Goal: Task Accomplishment & Management: Use online tool/utility

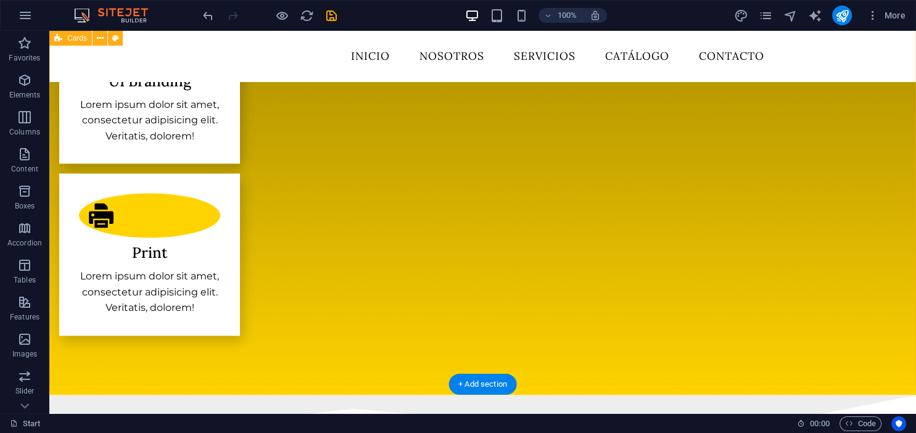
scroll to position [1628, 0]
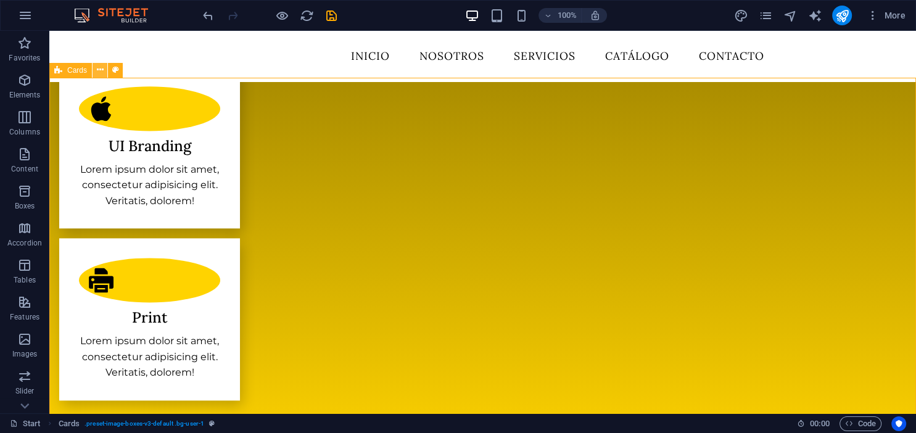
click at [100, 68] on icon at bounding box center [100, 70] width 7 height 13
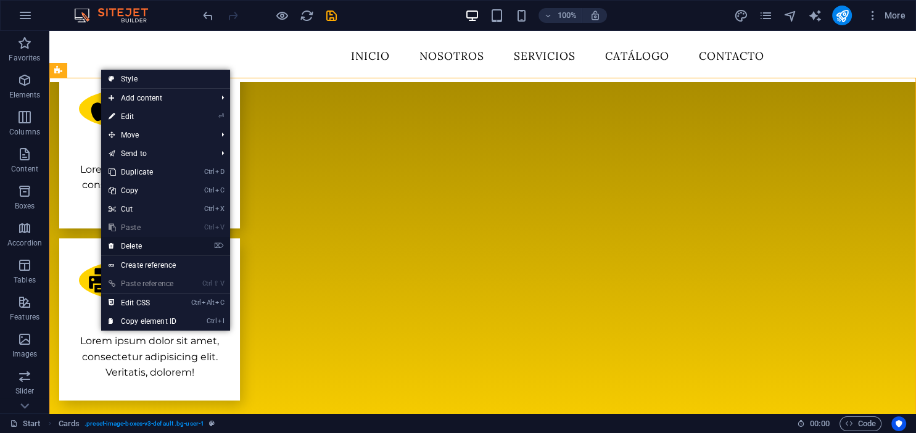
click at [127, 248] on link "⌦ Delete" at bounding box center [142, 246] width 83 height 19
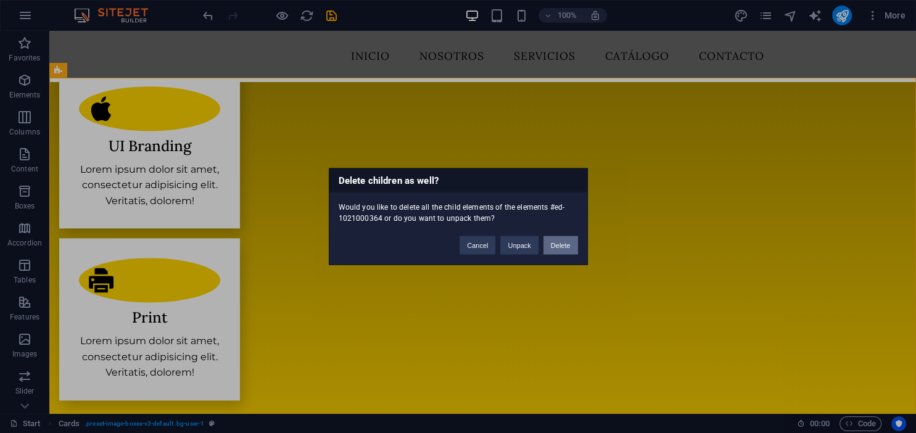
click at [560, 248] on button "Delete" at bounding box center [560, 245] width 35 height 19
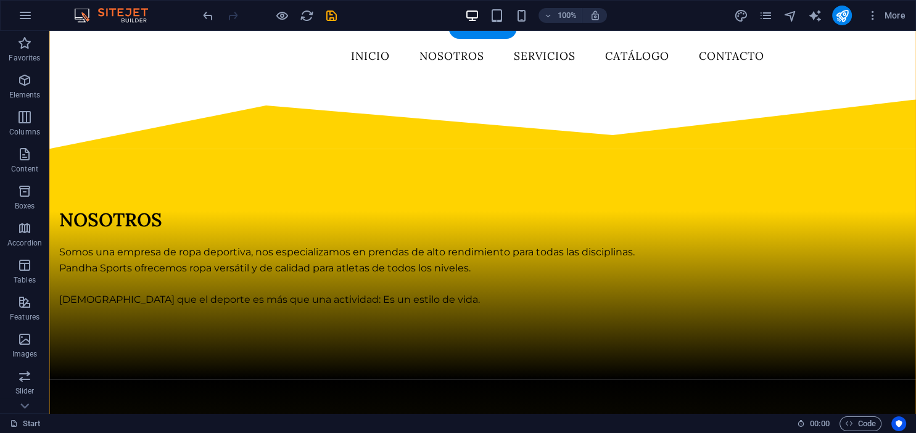
scroll to position [591, 0]
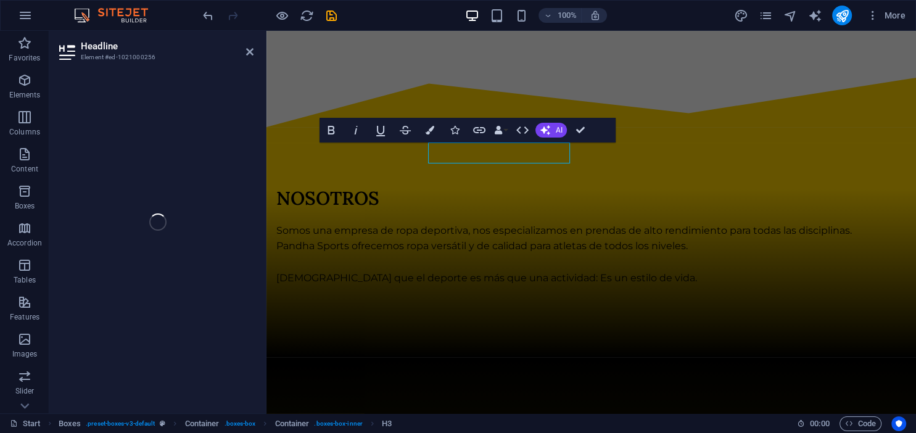
click at [259, 157] on div at bounding box center [156, 238] width 214 height 350
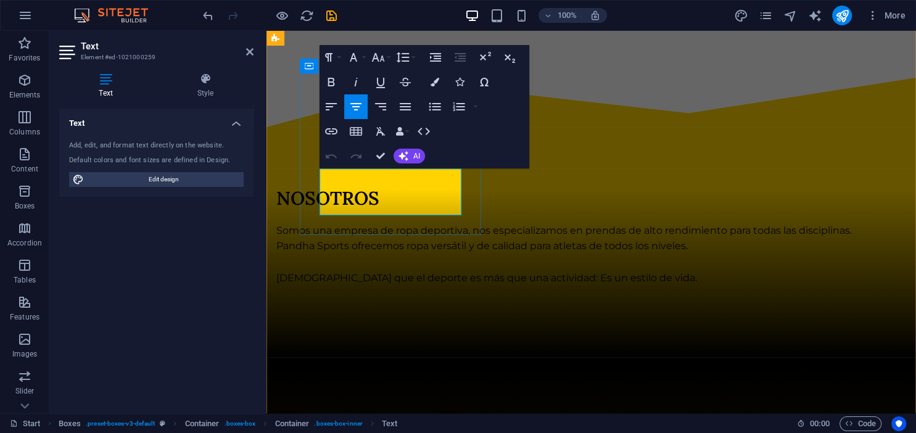
drag, startPoint x: 441, startPoint y: 208, endPoint x: 266, endPoint y: 159, distance: 182.0
drag, startPoint x: 440, startPoint y: 211, endPoint x: 297, endPoint y: 179, distance: 146.6
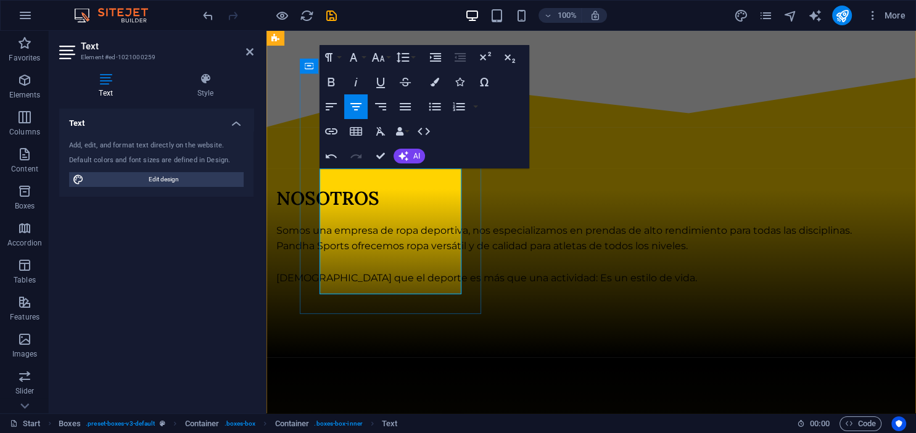
drag, startPoint x: 382, startPoint y: 188, endPoint x: 324, endPoint y: 170, distance: 60.7
click at [385, 56] on icon "button" at bounding box center [378, 57] width 15 height 15
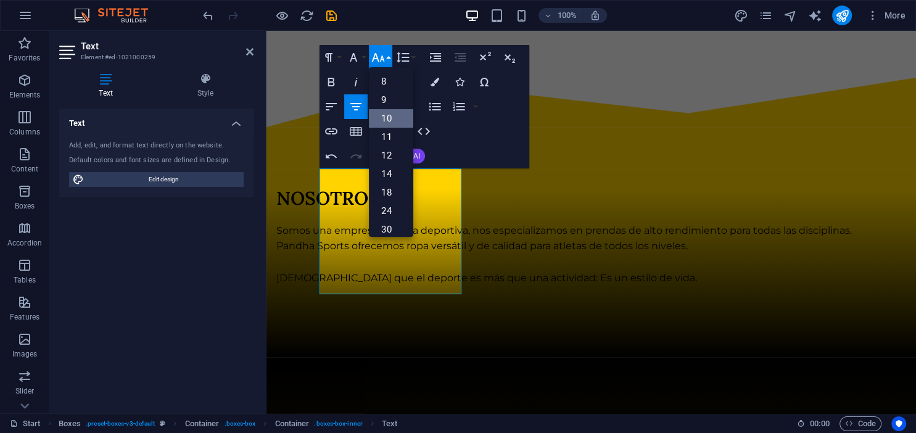
click at [387, 120] on link "10" at bounding box center [391, 118] width 44 height 19
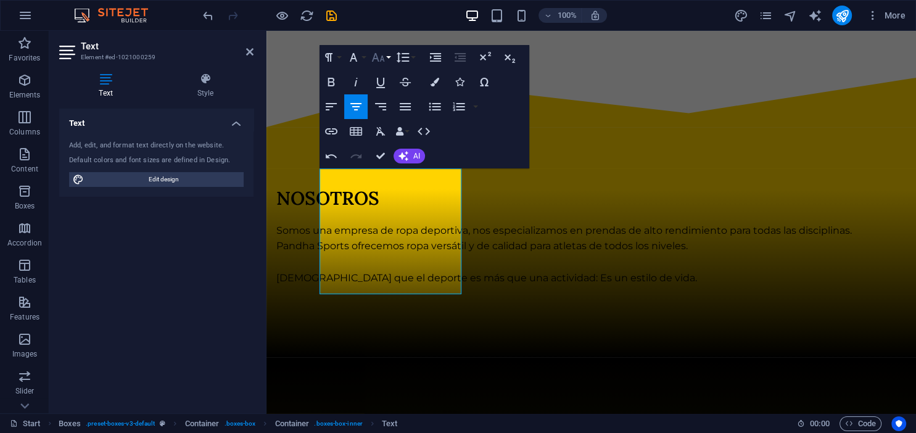
click at [386, 56] on button "Font Size" at bounding box center [380, 57] width 23 height 25
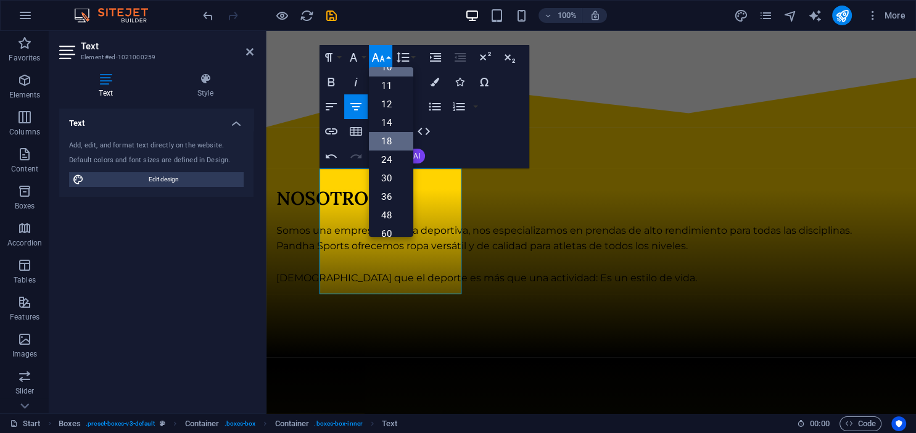
click at [394, 144] on link "18" at bounding box center [391, 141] width 44 height 19
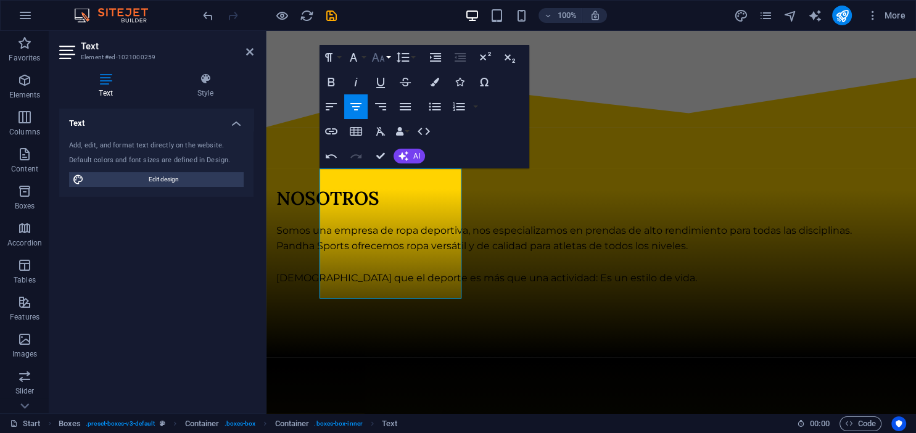
click at [384, 58] on icon "button" at bounding box center [378, 57] width 15 height 15
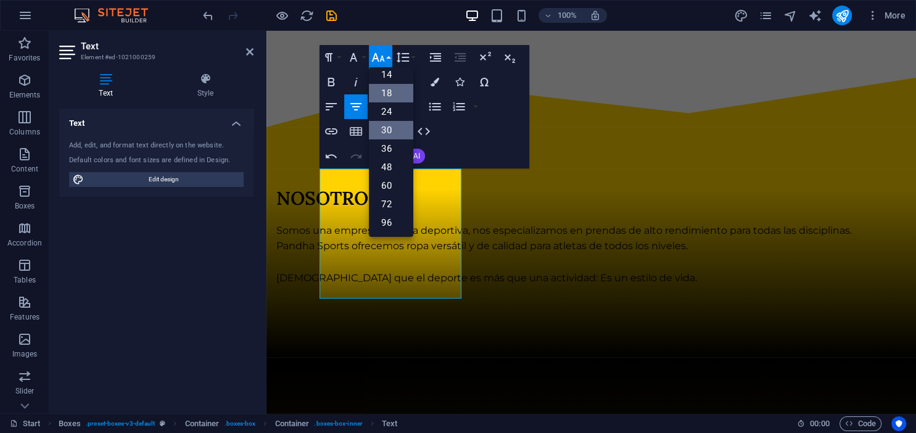
scroll to position [99, 0]
click at [394, 78] on link "14" at bounding box center [391, 75] width 44 height 19
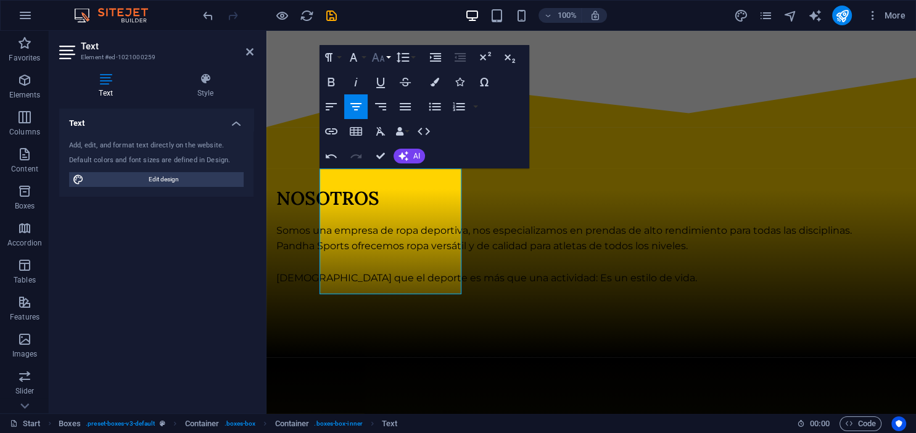
click at [384, 63] on icon "button" at bounding box center [378, 57] width 15 height 15
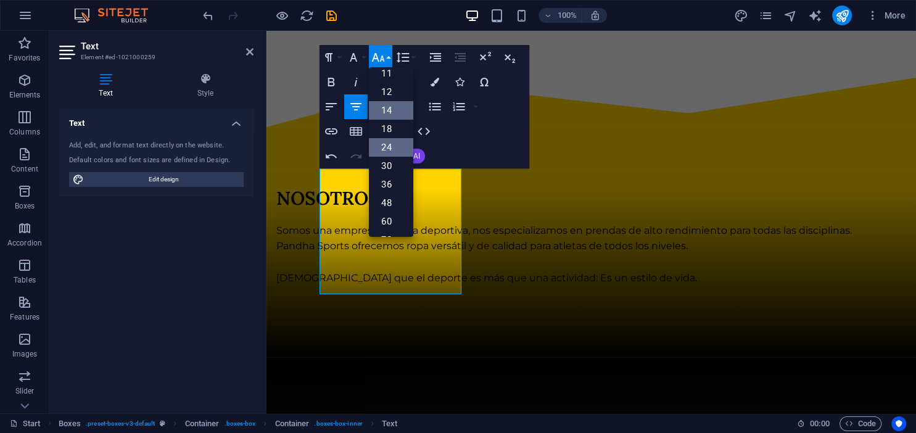
scroll to position [43, 0]
click at [393, 109] on link "12" at bounding box center [391, 113] width 44 height 19
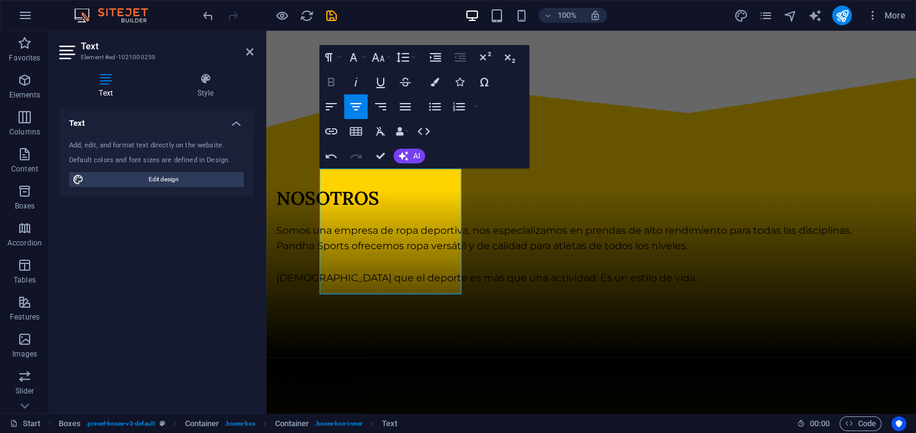
click at [333, 80] on icon "button" at bounding box center [331, 82] width 15 height 15
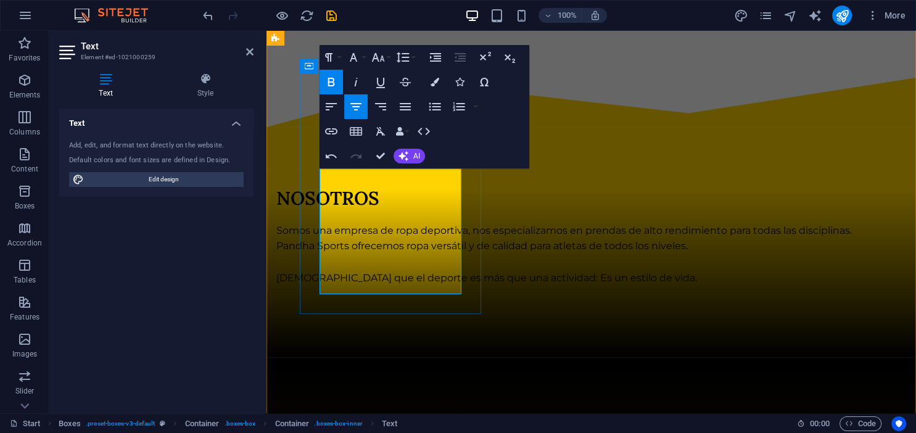
drag, startPoint x: 329, startPoint y: 191, endPoint x: 428, endPoint y: 290, distance: 139.6
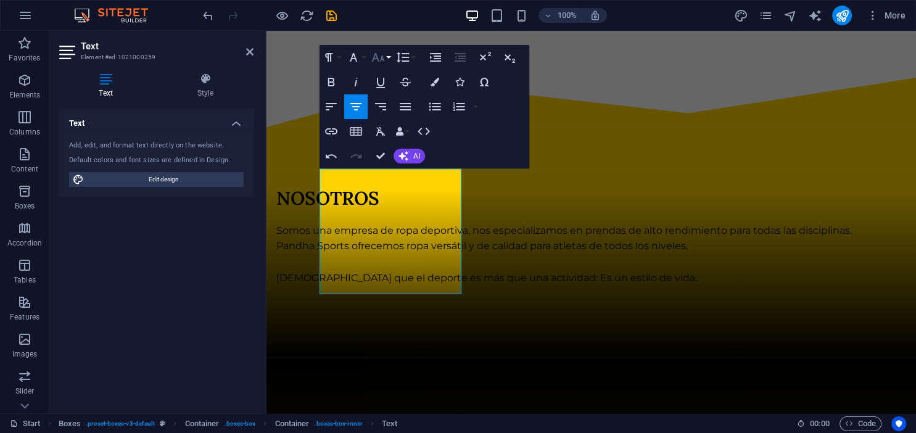
click at [381, 58] on icon "button" at bounding box center [378, 57] width 13 height 9
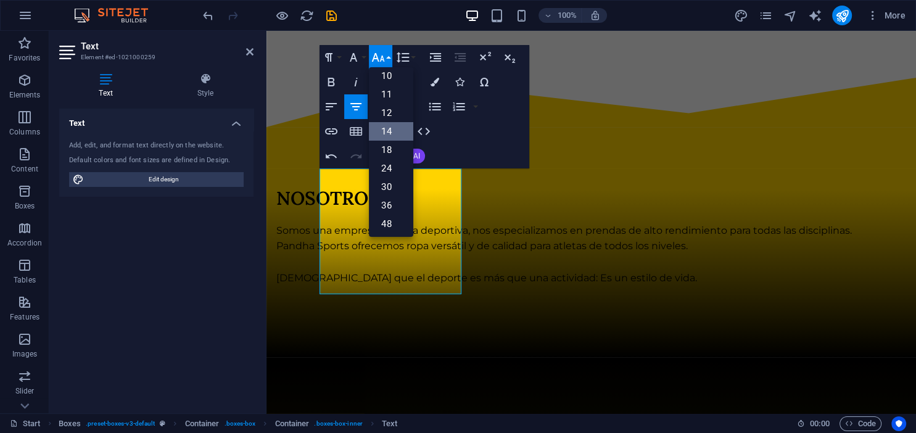
click at [389, 137] on link "14" at bounding box center [391, 131] width 44 height 19
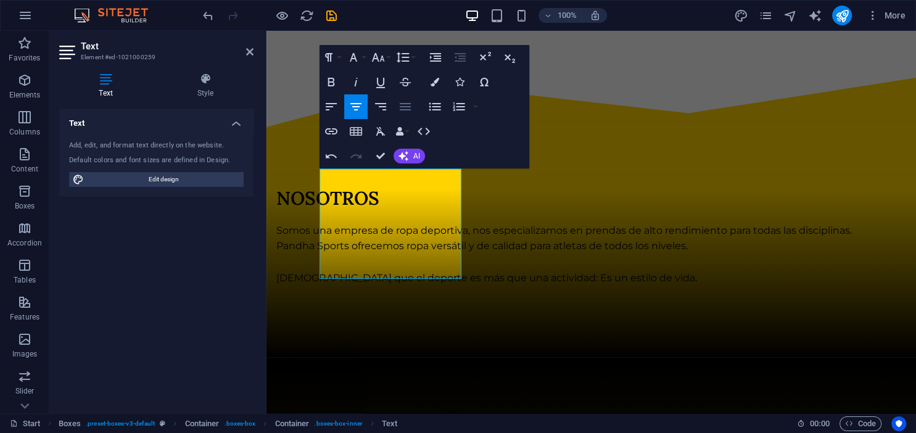
click at [408, 105] on icon "button" at bounding box center [405, 106] width 15 height 15
click at [380, 105] on icon "button" at bounding box center [380, 106] width 15 height 15
click at [364, 105] on button "Align Center" at bounding box center [355, 106] width 23 height 25
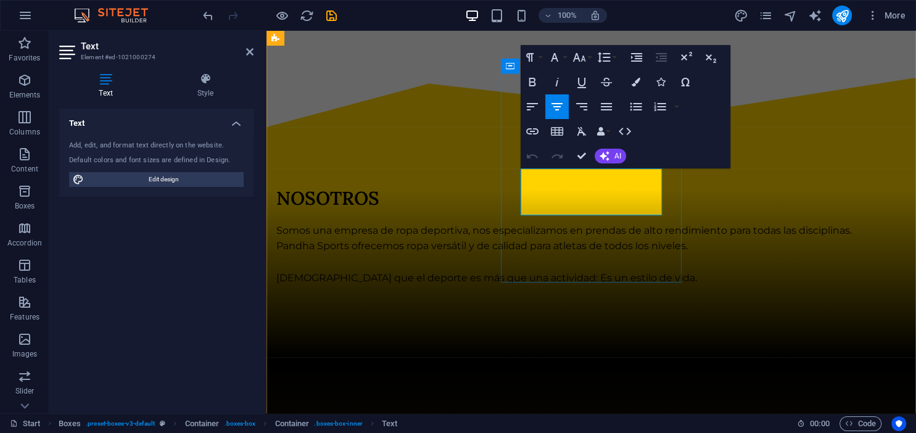
drag, startPoint x: 640, startPoint y: 208, endPoint x: 512, endPoint y: 171, distance: 132.9
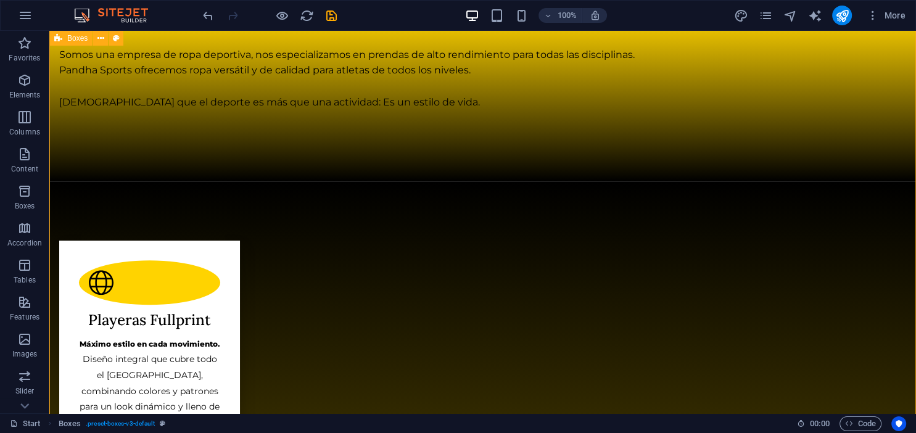
scroll to position [787, 0]
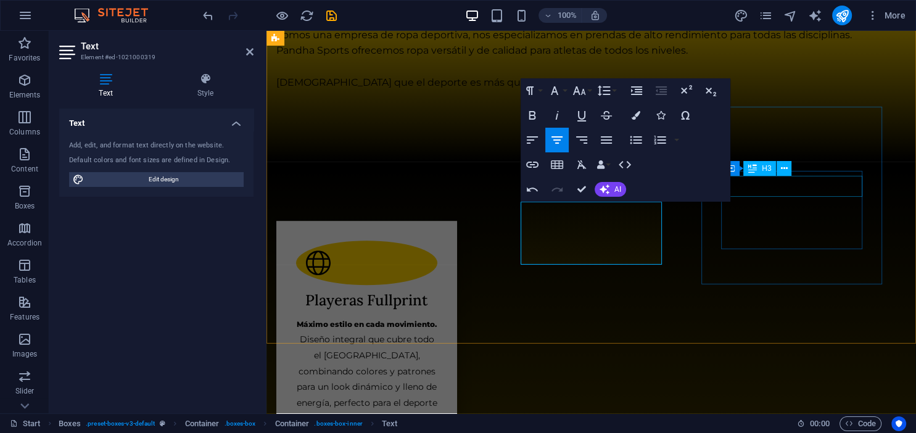
click at [783, 173] on icon at bounding box center [784, 168] width 7 height 13
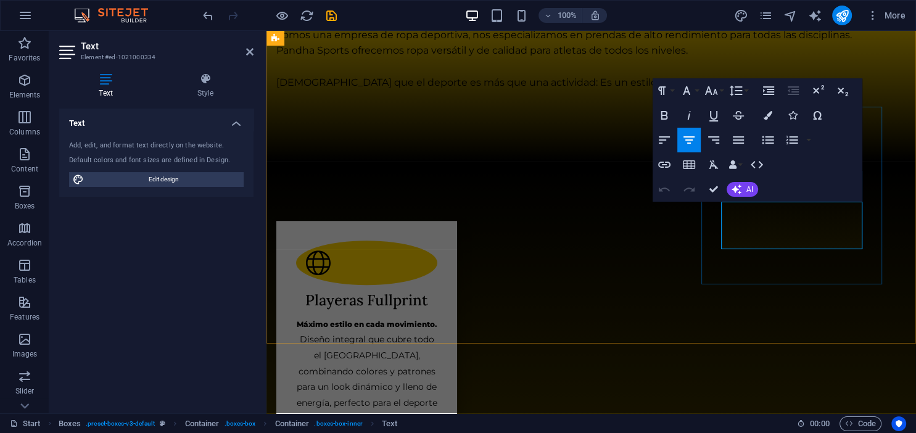
drag, startPoint x: 744, startPoint y: 214, endPoint x: 855, endPoint y: 265, distance: 121.4
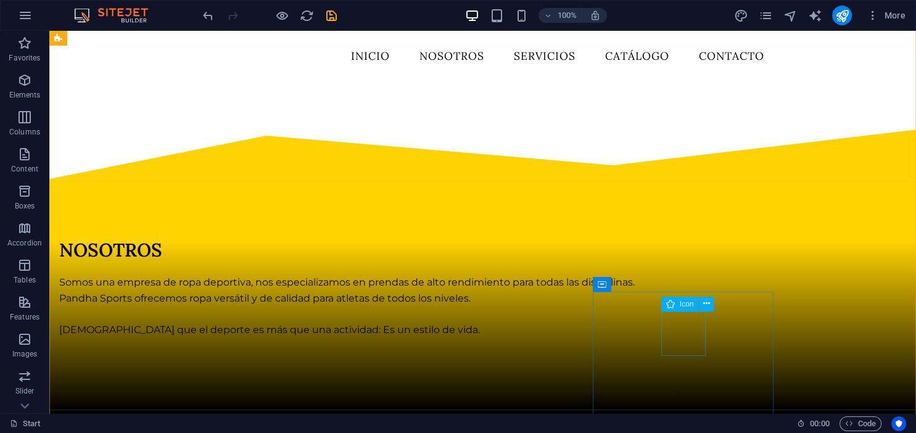
scroll to position [526, 0]
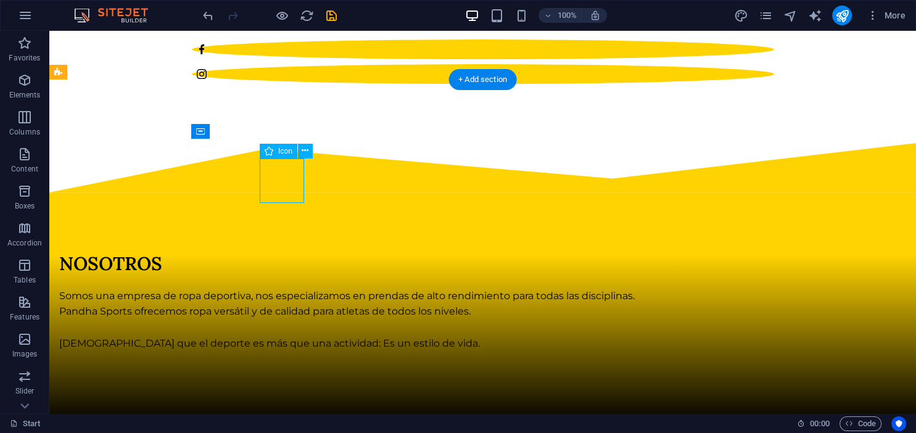
select select "xMidYMid"
select select "px"
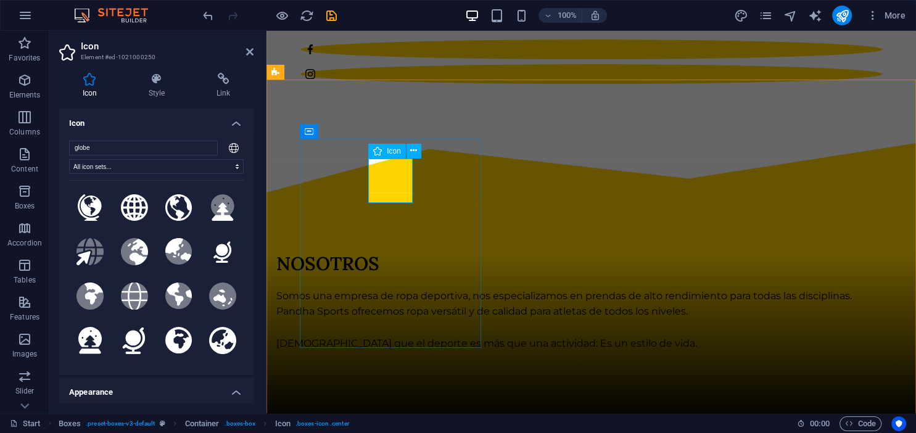
click at [386, 148] on div "Icon" at bounding box center [387, 151] width 38 height 15
click at [408, 149] on button at bounding box center [413, 151] width 15 height 15
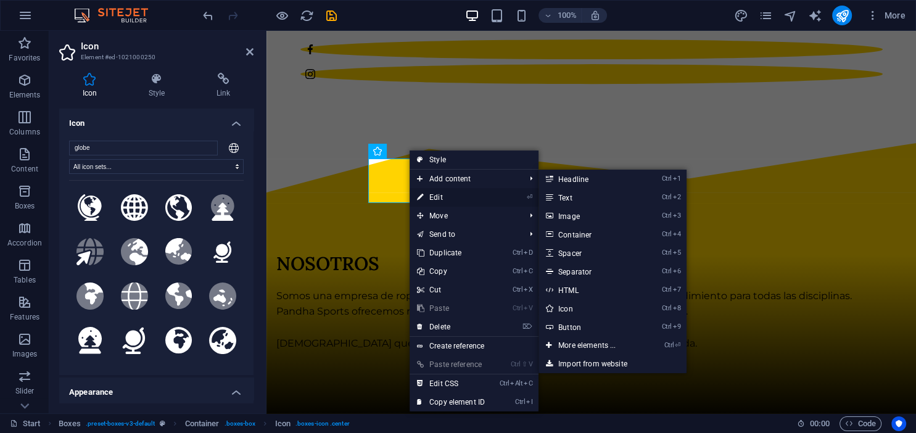
click at [432, 192] on link "⏎ Edit" at bounding box center [451, 197] width 83 height 19
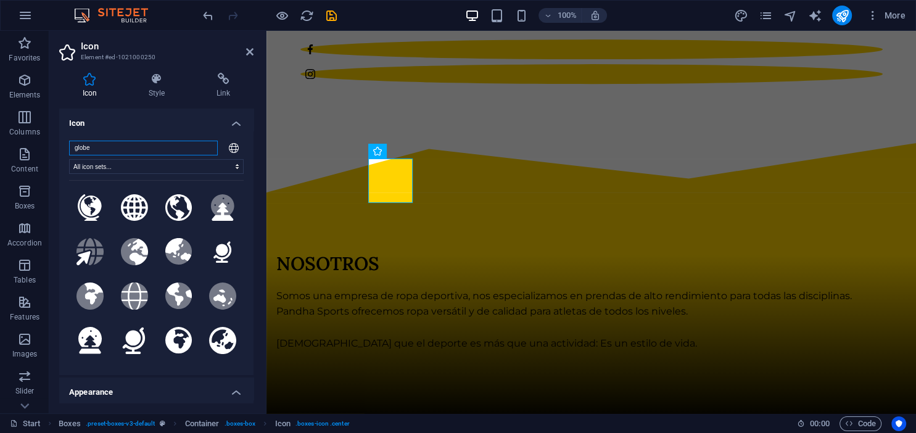
click at [97, 148] on input "globe" at bounding box center [143, 148] width 149 height 15
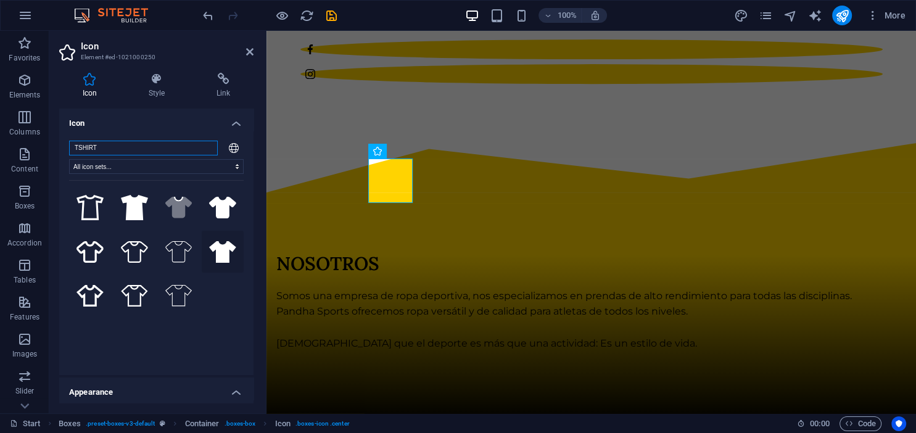
type input "TSHIRT"
click at [220, 251] on icon at bounding box center [222, 252] width 27 height 22
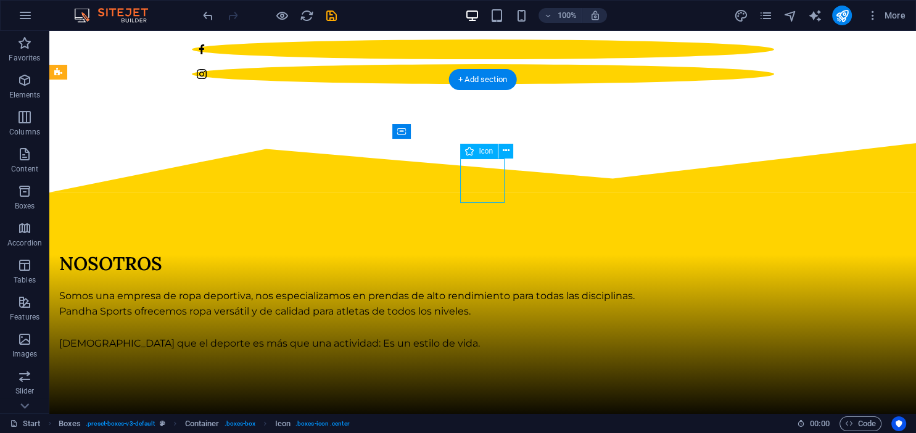
select select "xMidYMid"
select select "px"
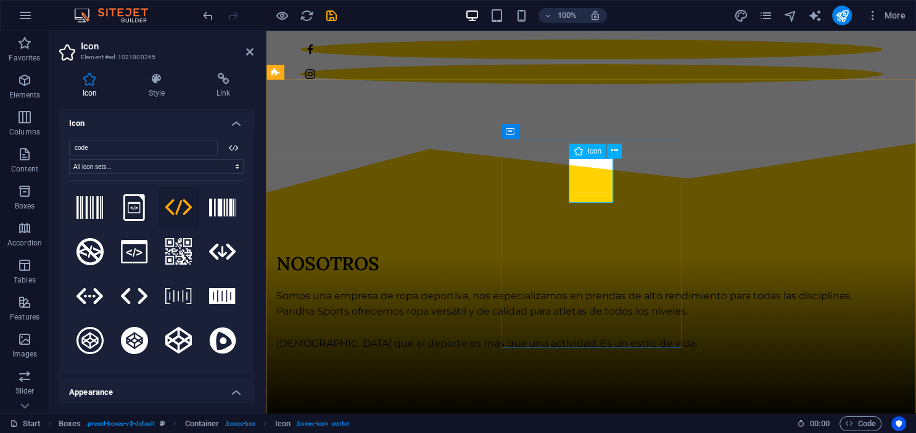
click at [591, 154] on span "Icon" at bounding box center [594, 150] width 14 height 7
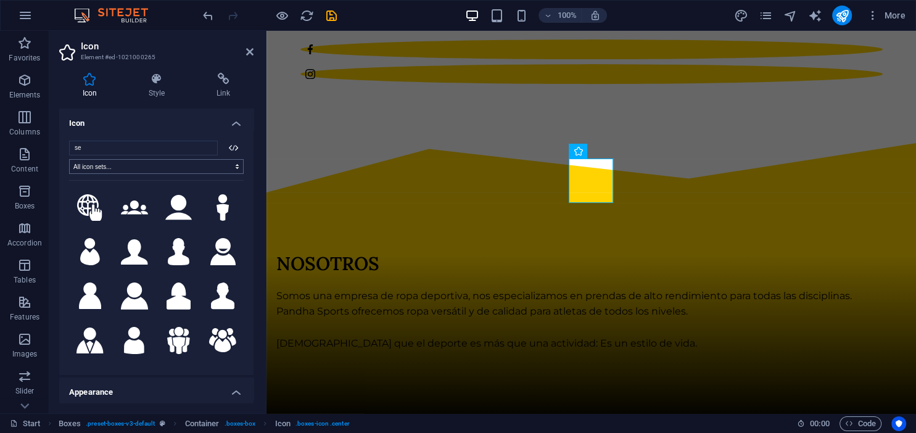
type input "s"
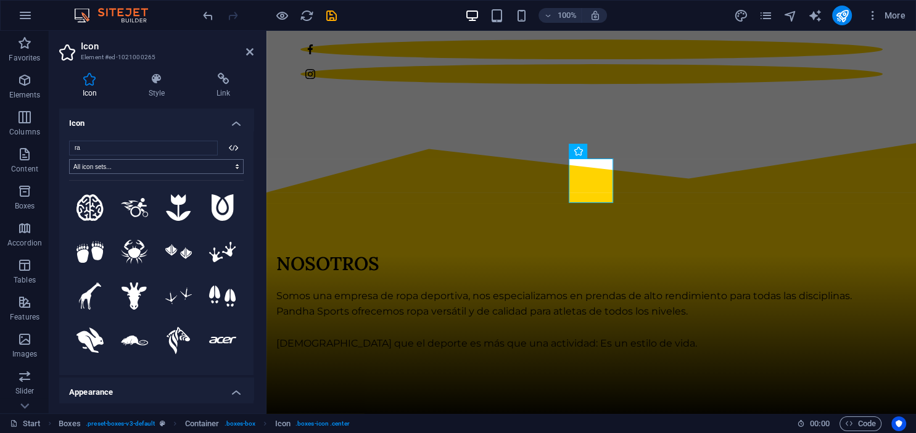
type input "r"
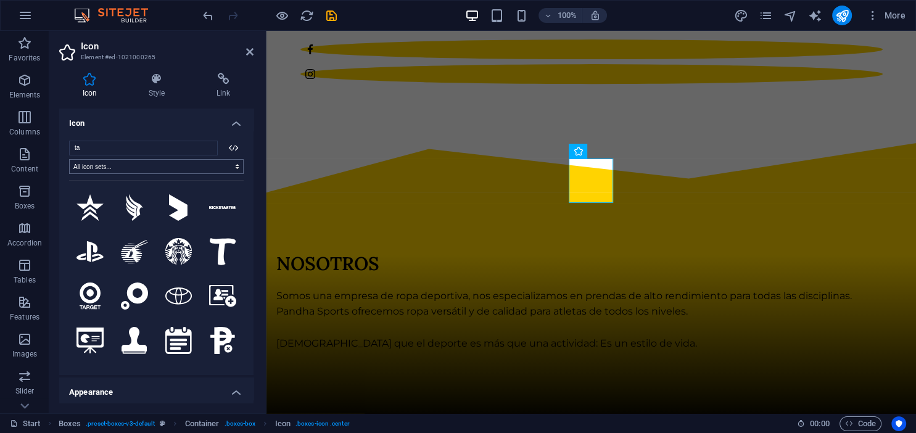
type input "t"
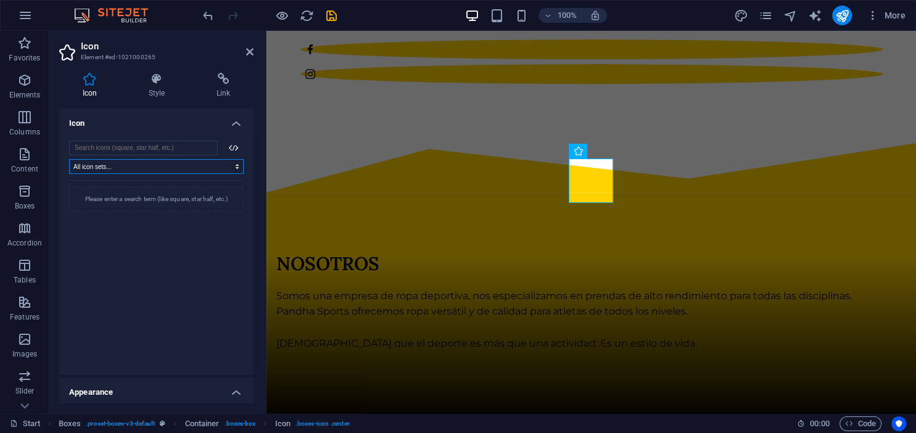
click at [69, 159] on select "All icon sets... IcoFont Ionicons FontAwesome Brands FontAwesome Duotone FontAw…" at bounding box center [156, 166] width 175 height 15
click option "IcoFont" at bounding box center [0, 0] width 0 height 0
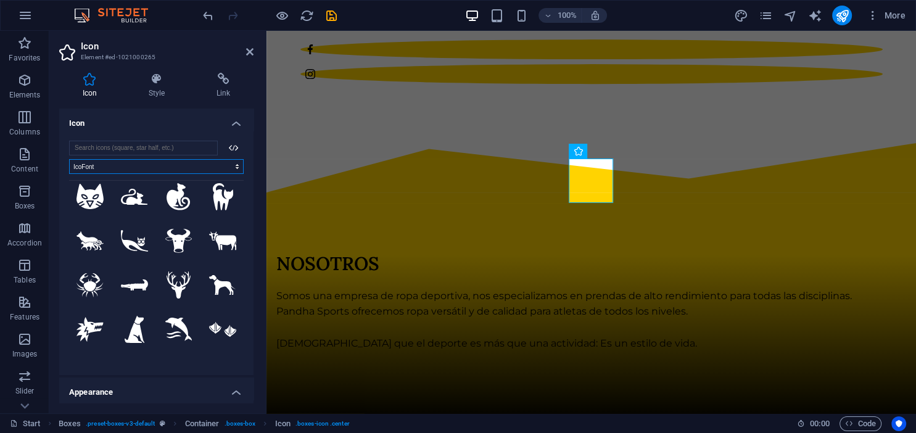
scroll to position [956, 0]
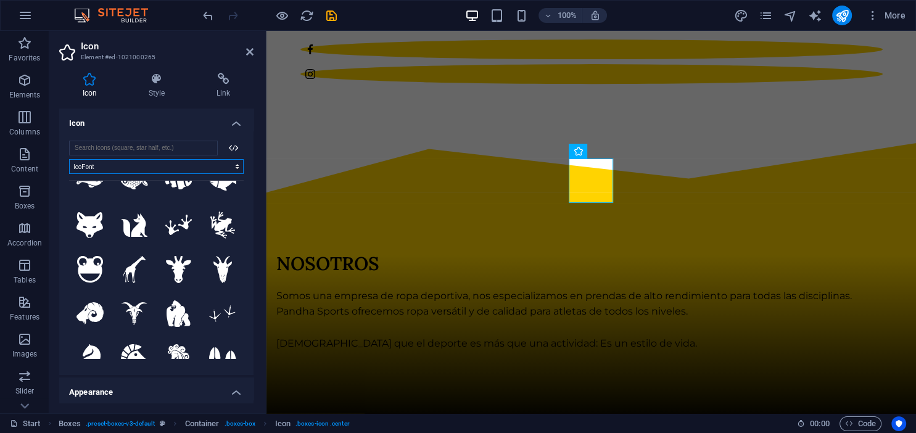
click at [69, 159] on select "All icon sets... IcoFont Ionicons FontAwesome Brands FontAwesome Duotone FontAw…" at bounding box center [156, 166] width 175 height 15
click option "Ionicons" at bounding box center [0, 0] width 0 height 0
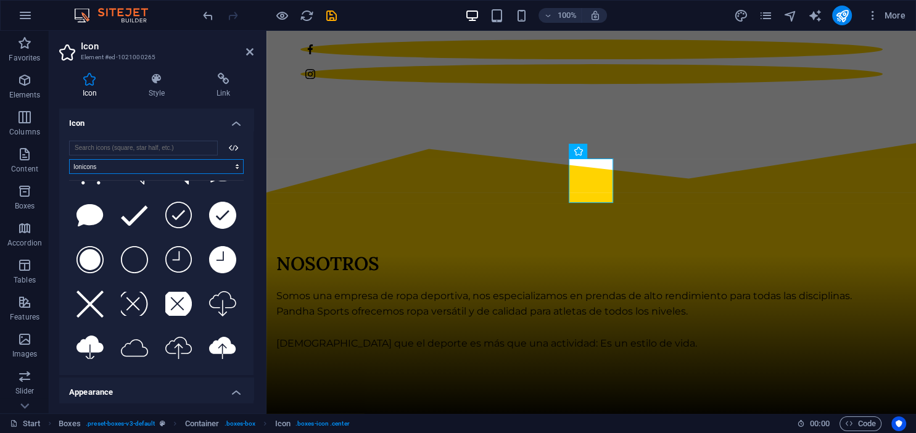
scroll to position [3431, 0]
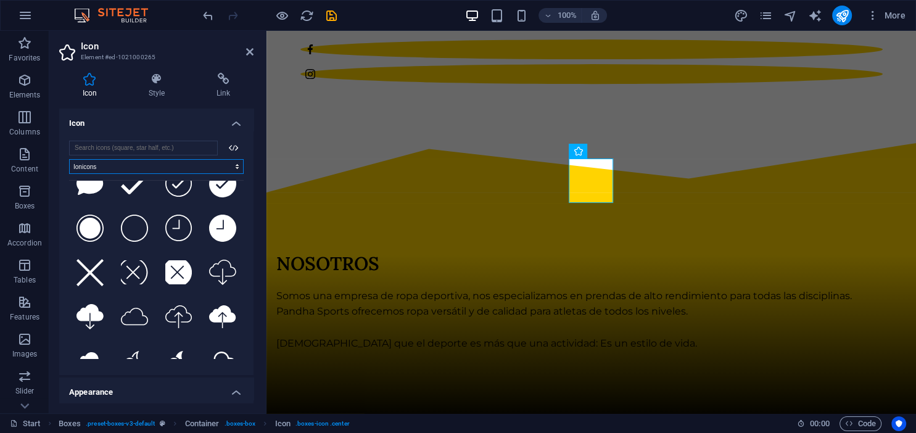
click at [69, 159] on select "All icon sets... IcoFont Ionicons FontAwesome Brands FontAwesome Duotone FontAw…" at bounding box center [156, 166] width 175 height 15
select select "font-awesome-sharp-thin"
click option "FontAwesome Sharp Thin" at bounding box center [0, 0] width 0 height 0
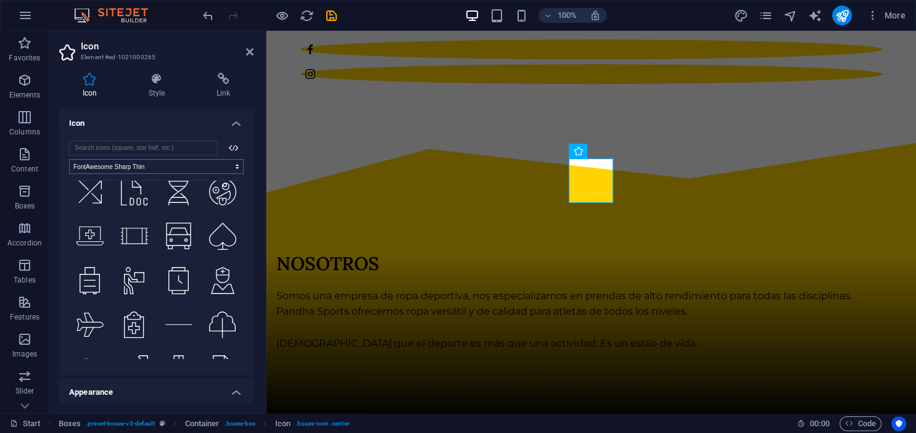
scroll to position [112, 0]
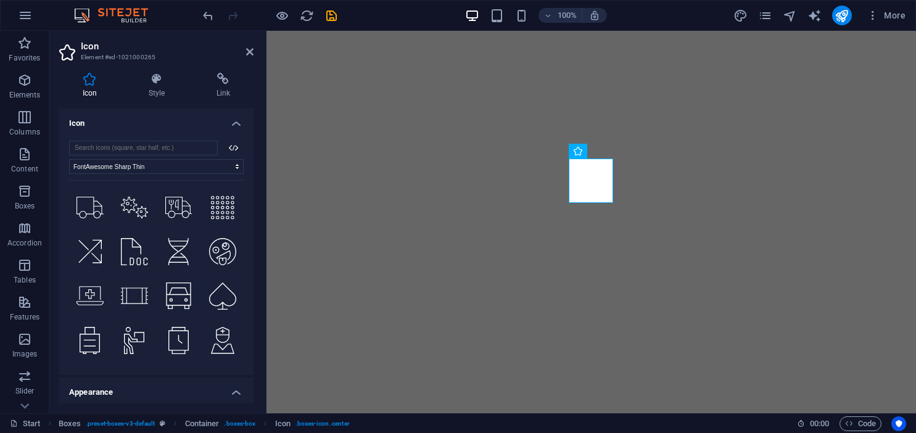
select select "font-awesome-sharp-thin"
select select "xMidYMid"
select select "px"
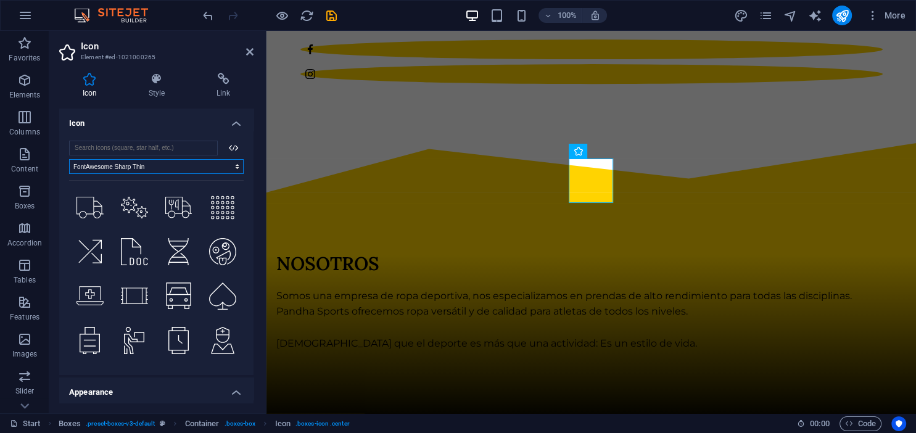
scroll to position [112, 0]
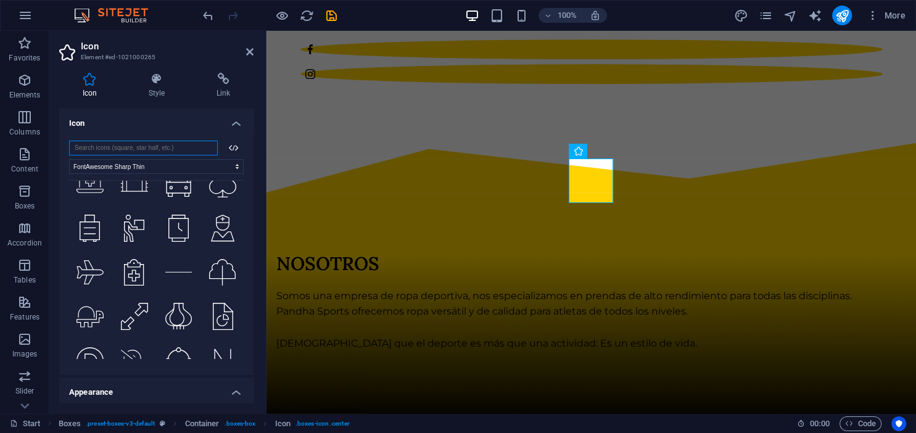
click at [144, 152] on input "search" at bounding box center [143, 148] width 149 height 15
paste input "serigraphy"
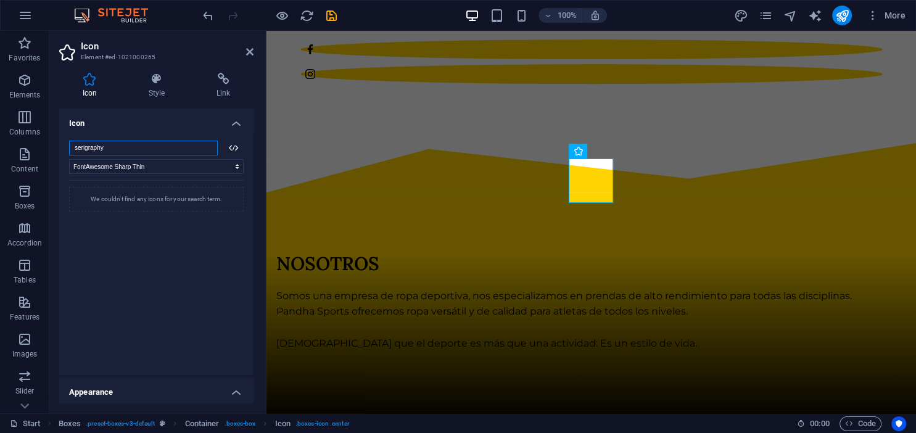
scroll to position [0, 0]
type input "serigraphy"
click at [69, 159] on select "All icon sets... IcoFont Ionicons FontAwesome Brands FontAwesome Duotone FontAw…" at bounding box center [156, 166] width 175 height 15
select select
click option "All icon sets..." at bounding box center [0, 0] width 0 height 0
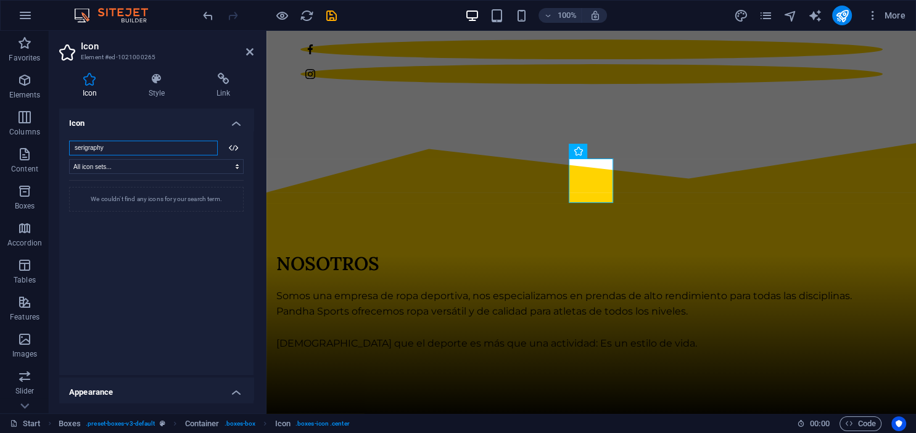
click at [181, 148] on input "serigraphy" at bounding box center [143, 148] width 149 height 15
click at [245, 117] on h4 "Icon" at bounding box center [156, 120] width 194 height 22
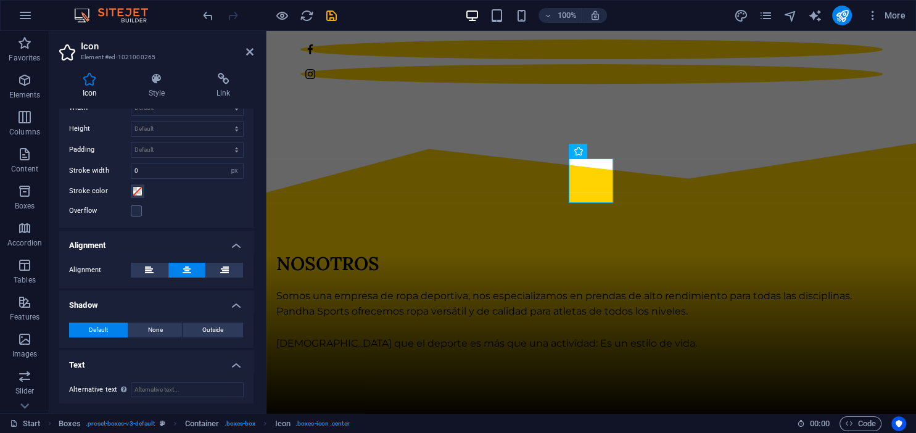
scroll to position [114, 0]
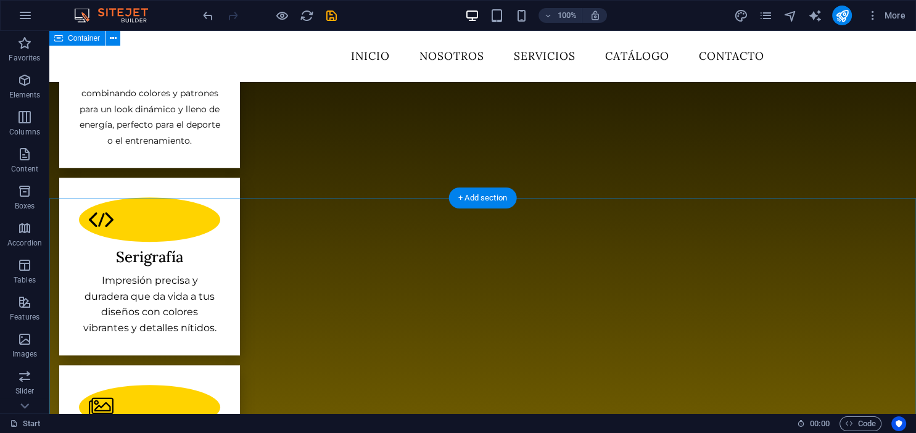
scroll to position [982, 0]
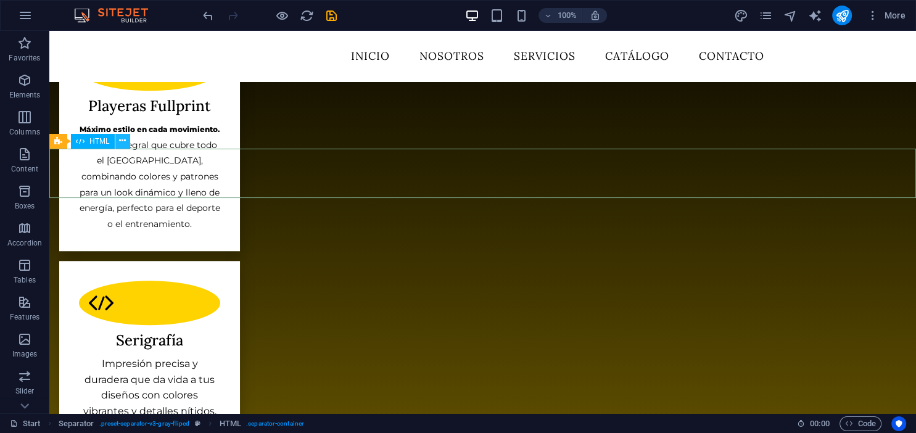
click at [117, 142] on button at bounding box center [122, 141] width 15 height 15
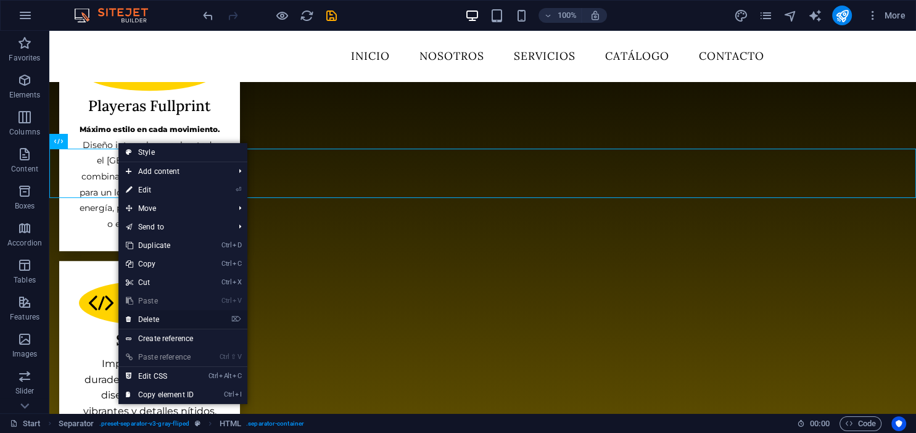
click at [139, 317] on link "⌦ Delete" at bounding box center [159, 319] width 83 height 19
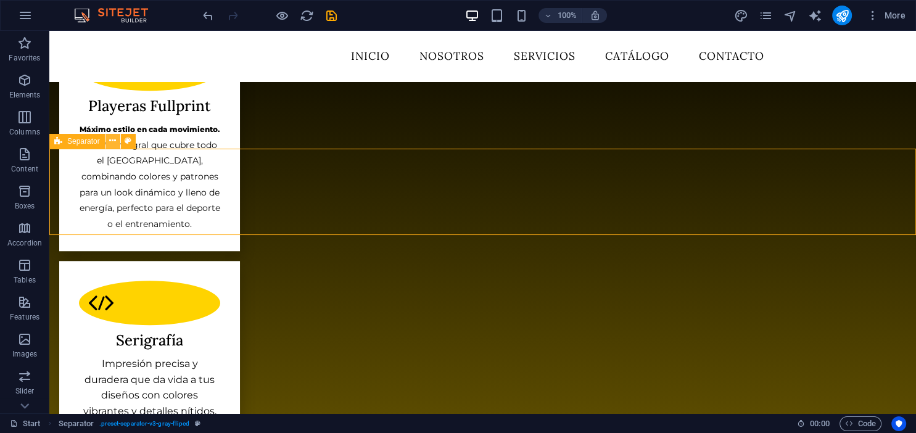
click at [112, 143] on icon at bounding box center [112, 140] width 7 height 13
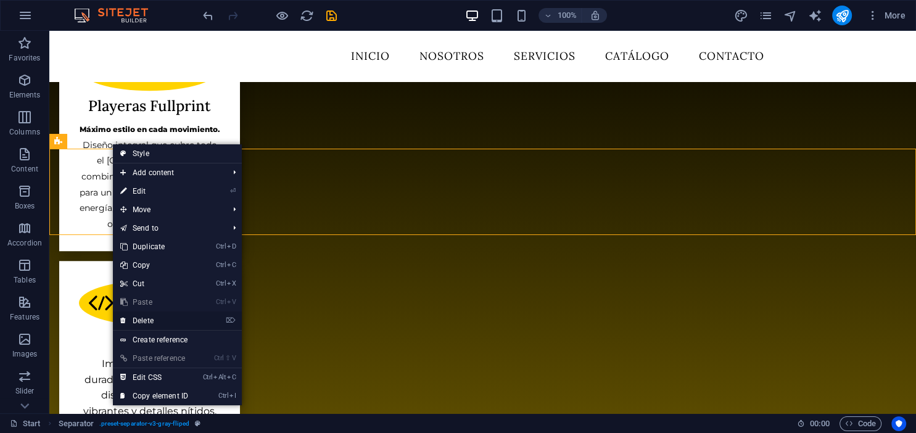
click at [123, 318] on icon at bounding box center [123, 320] width 6 height 19
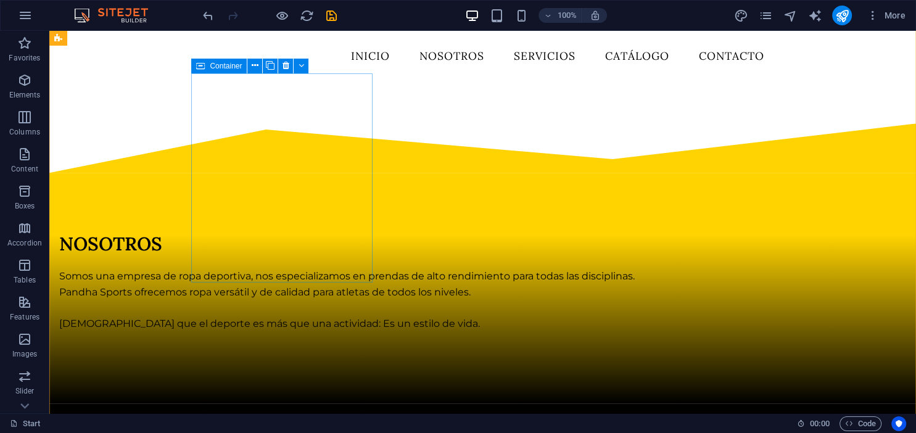
scroll to position [526, 0]
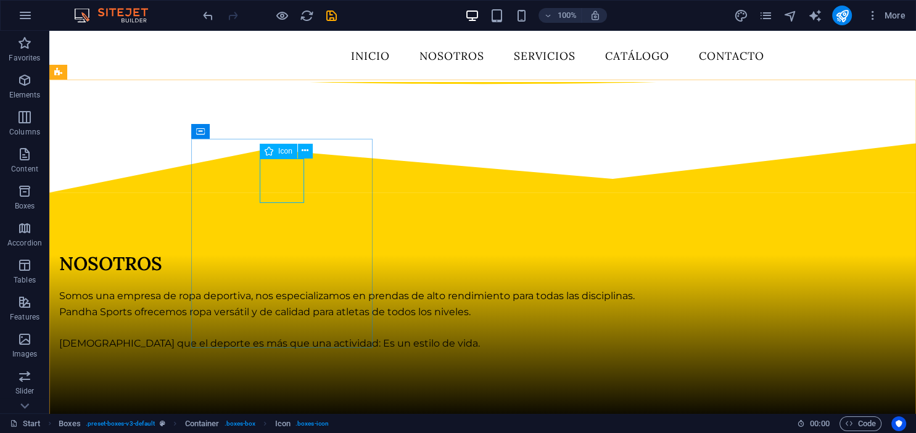
click at [274, 155] on div "Icon" at bounding box center [279, 151] width 38 height 15
click at [282, 149] on span "Icon" at bounding box center [285, 150] width 14 height 7
click at [311, 152] on button at bounding box center [305, 151] width 15 height 15
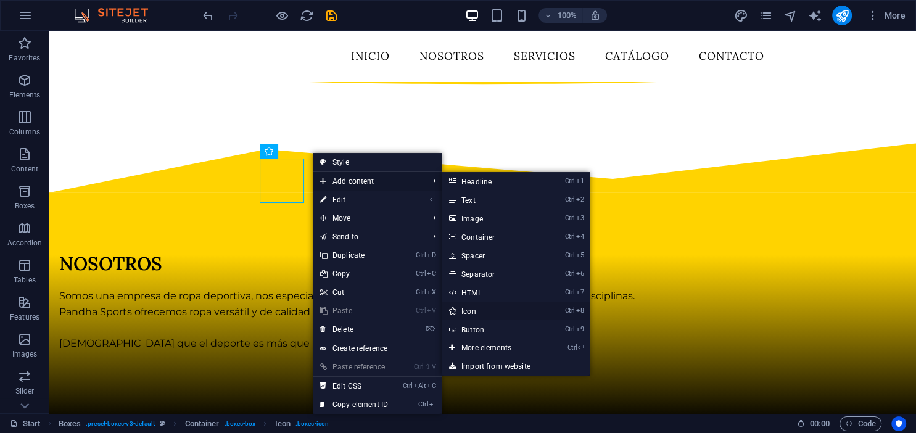
click at [470, 305] on link "Ctrl 8 Icon" at bounding box center [493, 311] width 102 height 19
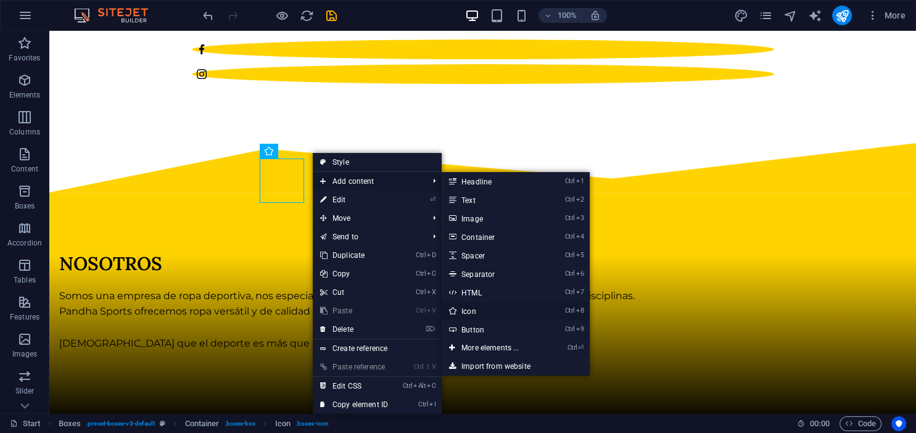
select select "xMidYMid"
select select "px"
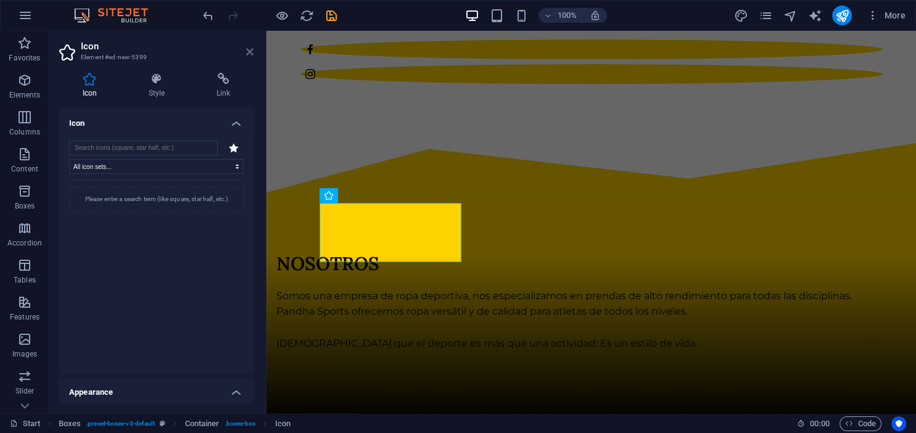
click at [248, 56] on icon at bounding box center [249, 52] width 7 height 10
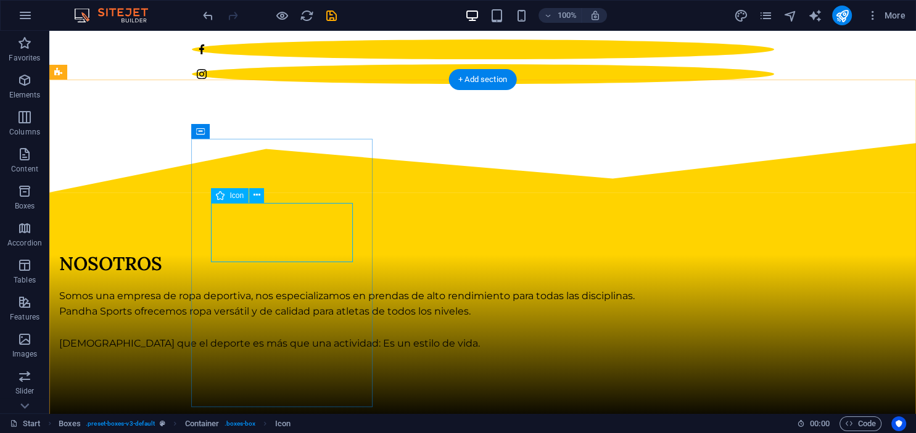
click at [253, 196] on icon at bounding box center [256, 195] width 7 height 13
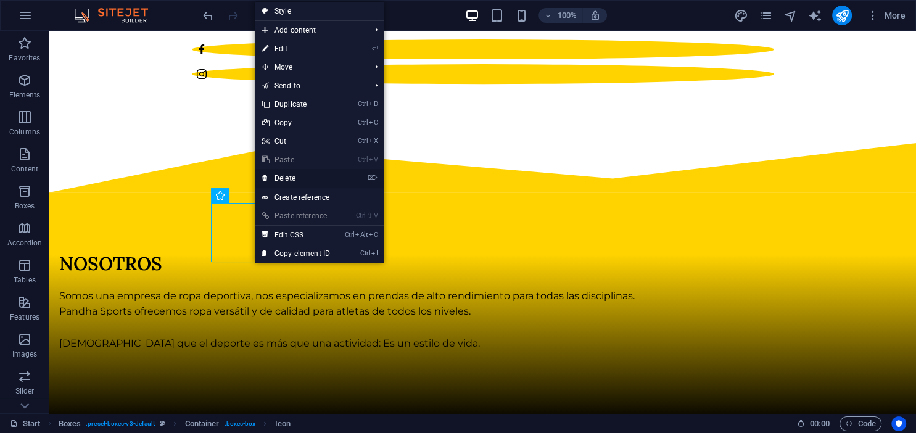
click at [294, 181] on link "⌦ Delete" at bounding box center [296, 178] width 83 height 19
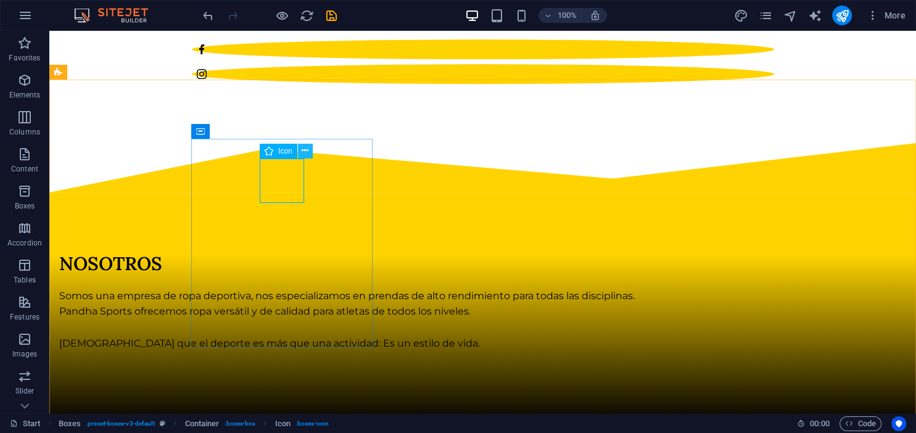
click at [302, 151] on icon at bounding box center [305, 150] width 7 height 13
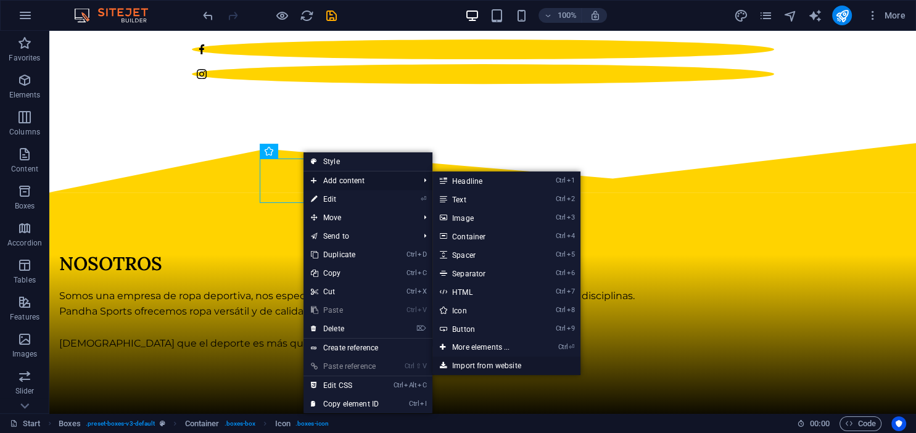
click at [480, 361] on link "Import from website" at bounding box center [506, 365] width 148 height 19
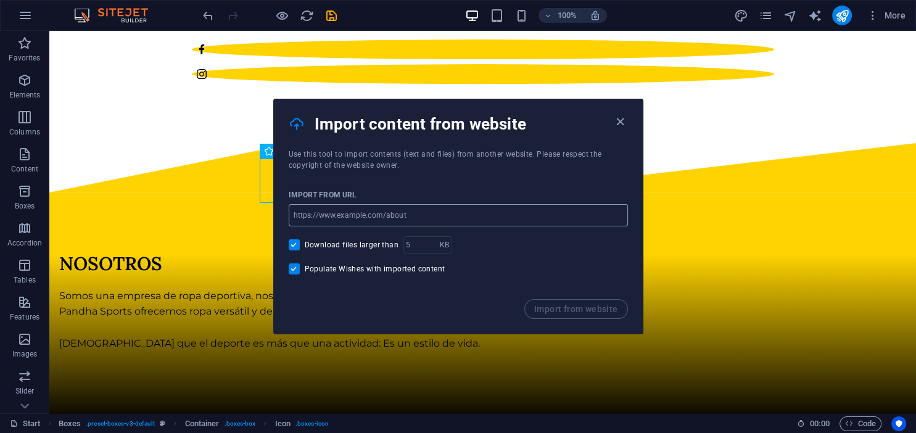
click at [383, 216] on input "url" at bounding box center [458, 215] width 339 height 22
click at [620, 121] on icon "button" at bounding box center [620, 122] width 14 height 14
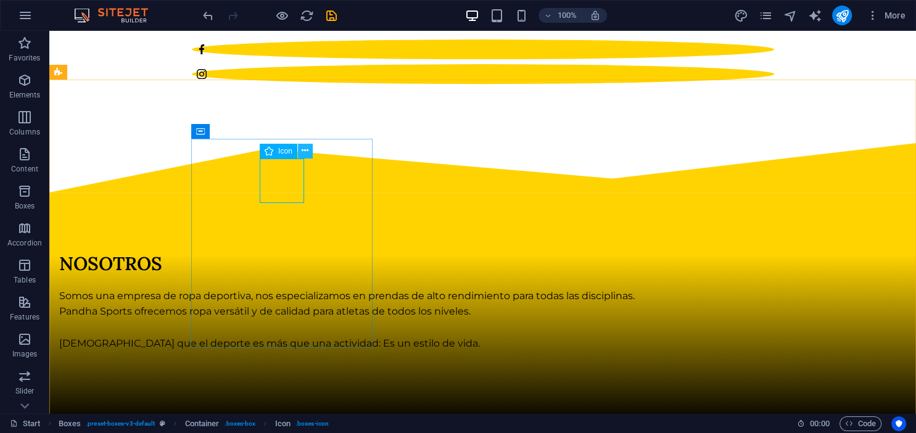
click at [305, 150] on icon at bounding box center [305, 150] width 7 height 13
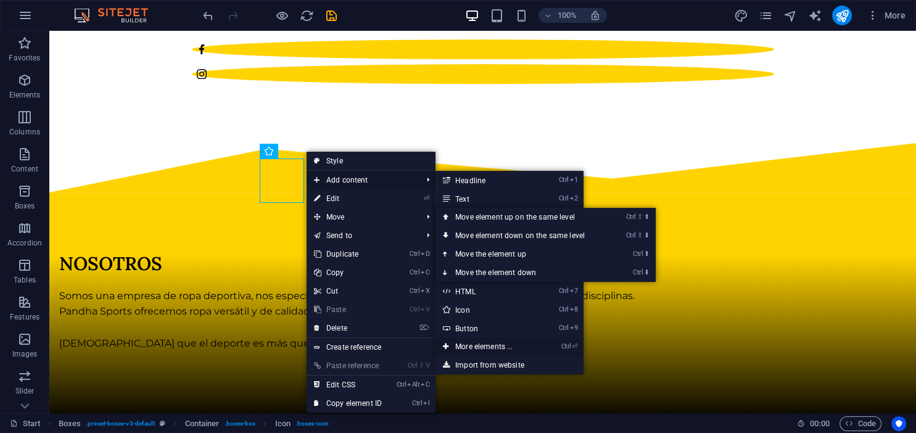
click at [460, 342] on link "Ctrl ⏎ More elements ..." at bounding box center [486, 346] width 102 height 19
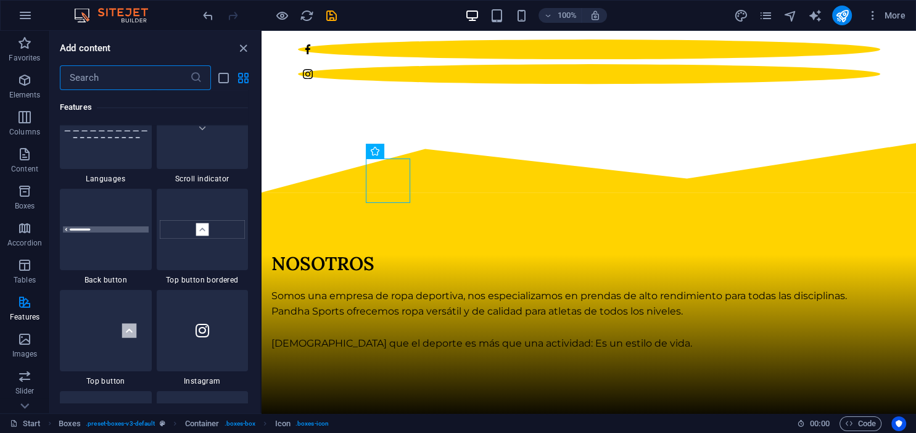
scroll to position [6037, 0]
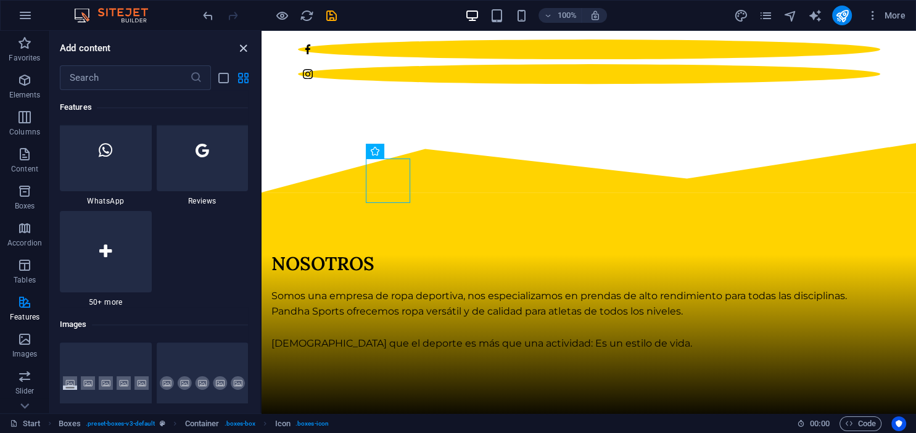
click at [245, 46] on icon "close panel" at bounding box center [243, 48] width 14 height 14
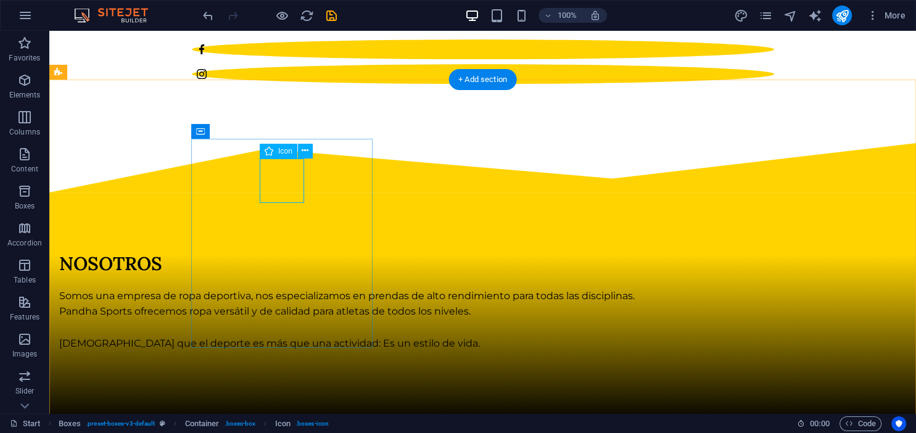
click at [303, 149] on icon at bounding box center [305, 150] width 7 height 13
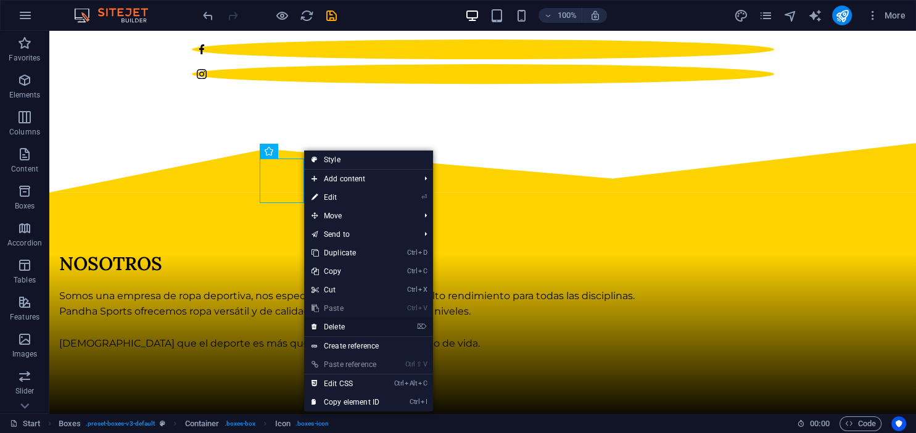
click at [342, 326] on link "⌦ Delete" at bounding box center [345, 327] width 83 height 19
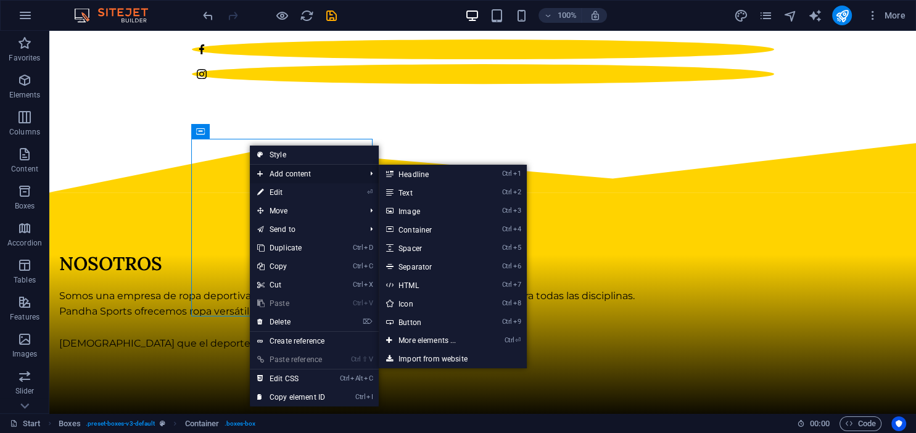
click at [281, 169] on span "Add content" at bounding box center [305, 174] width 110 height 19
drag, startPoint x: 412, startPoint y: 250, endPoint x: 139, endPoint y: 219, distance: 274.4
click at [412, 250] on link "Ctrl 5 Spacer" at bounding box center [430, 248] width 102 height 19
select select "px"
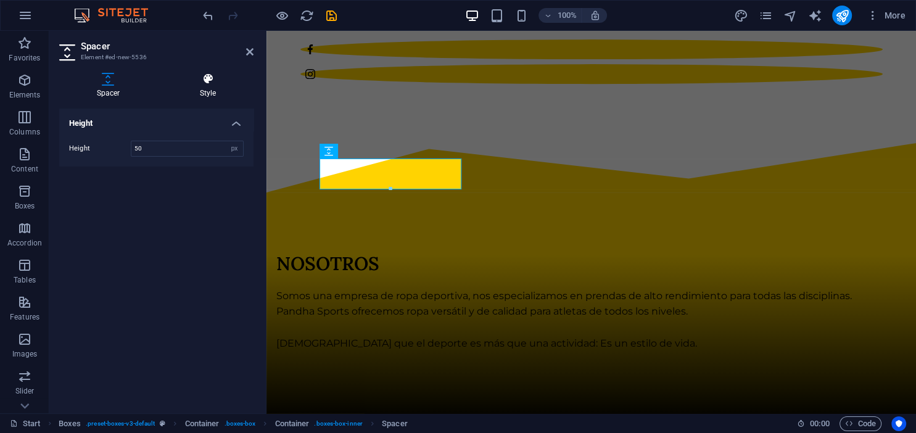
click at [215, 78] on icon at bounding box center [207, 79] width 91 height 12
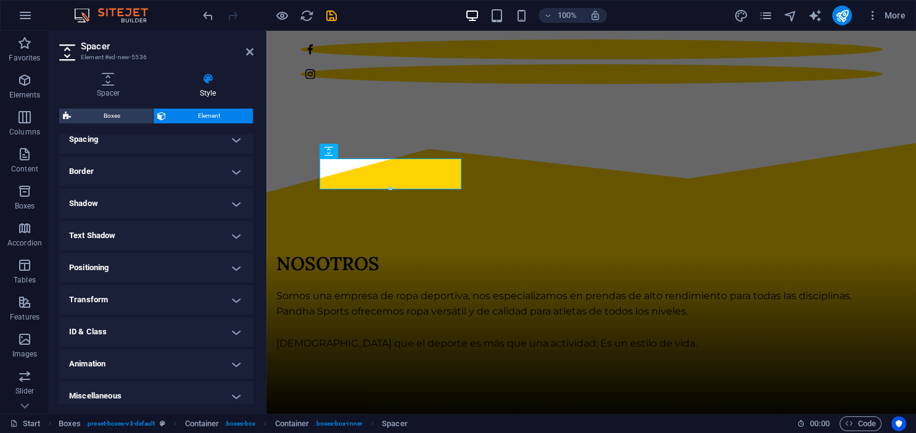
scroll to position [251, 0]
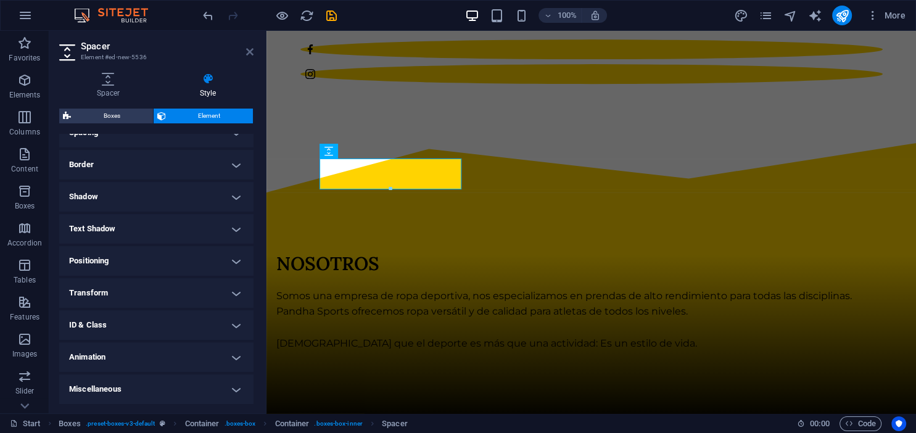
drag, startPoint x: 251, startPoint y: 51, endPoint x: 202, endPoint y: 29, distance: 53.3
click at [251, 51] on icon at bounding box center [249, 52] width 7 height 10
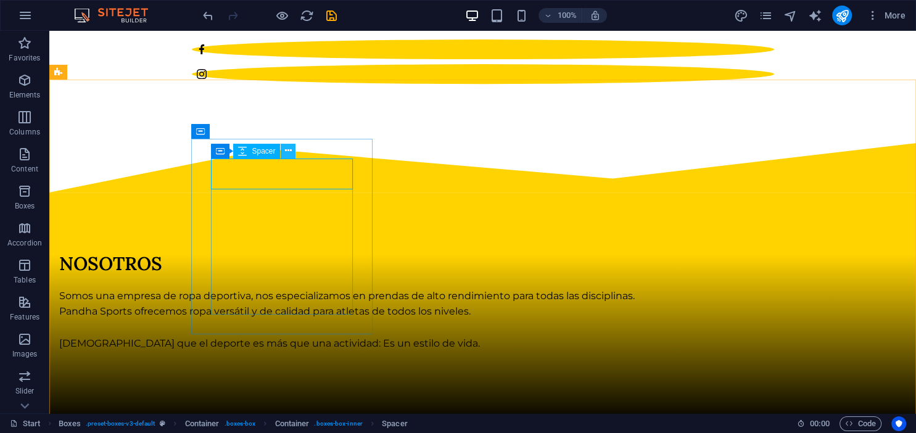
click at [286, 151] on icon at bounding box center [288, 150] width 7 height 13
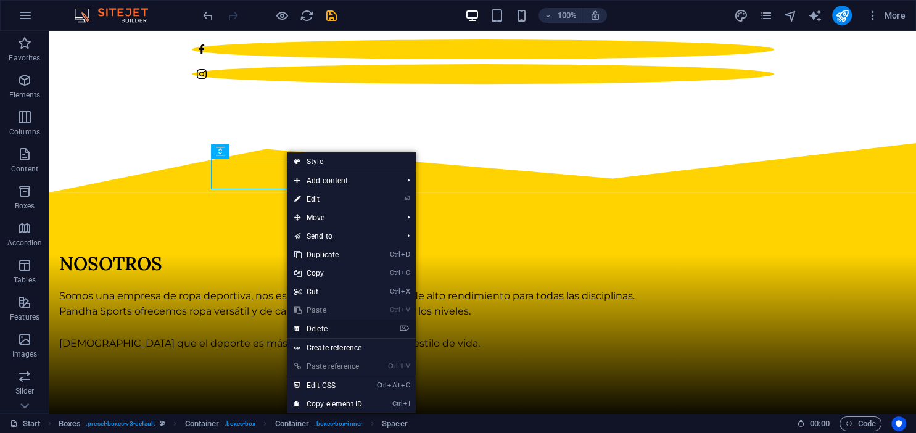
click at [312, 327] on link "⌦ Delete" at bounding box center [328, 328] width 83 height 19
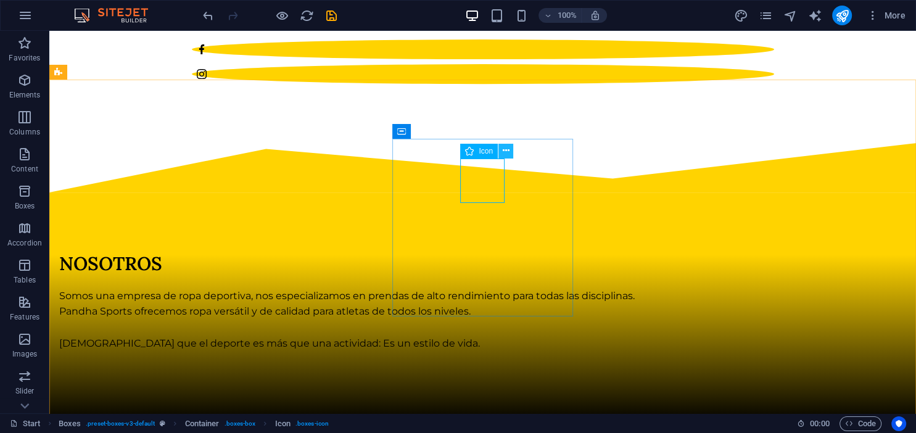
click at [508, 149] on icon at bounding box center [506, 150] width 7 height 13
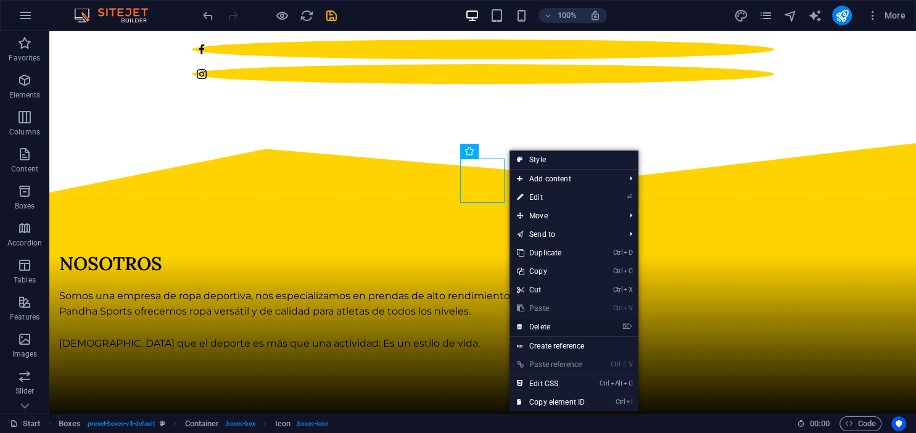
click at [548, 328] on link "⌦ Delete" at bounding box center [550, 327] width 83 height 19
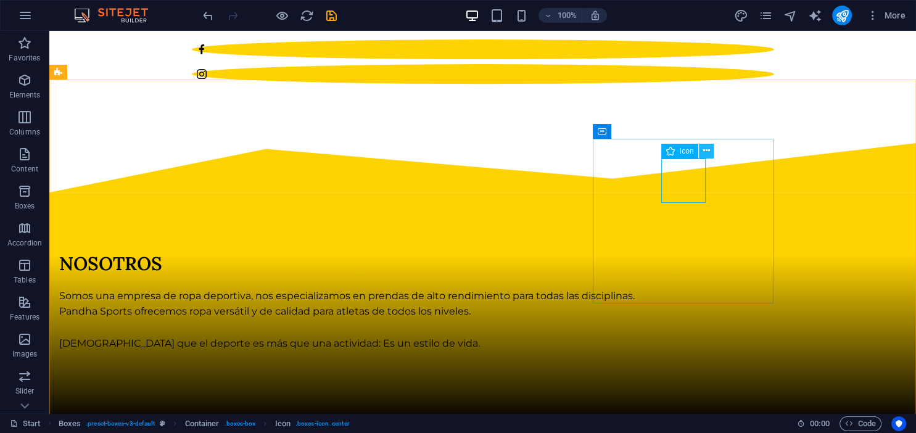
click at [705, 149] on icon at bounding box center [706, 150] width 7 height 13
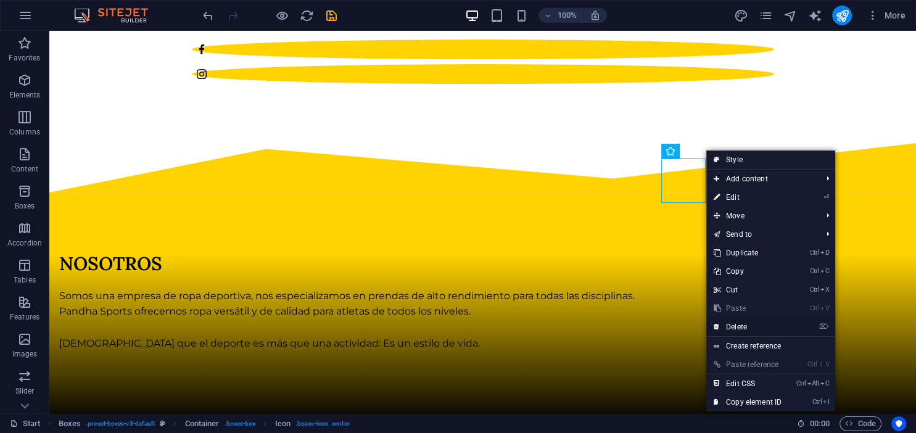
click at [728, 326] on link "⌦ Delete" at bounding box center [747, 327] width 83 height 19
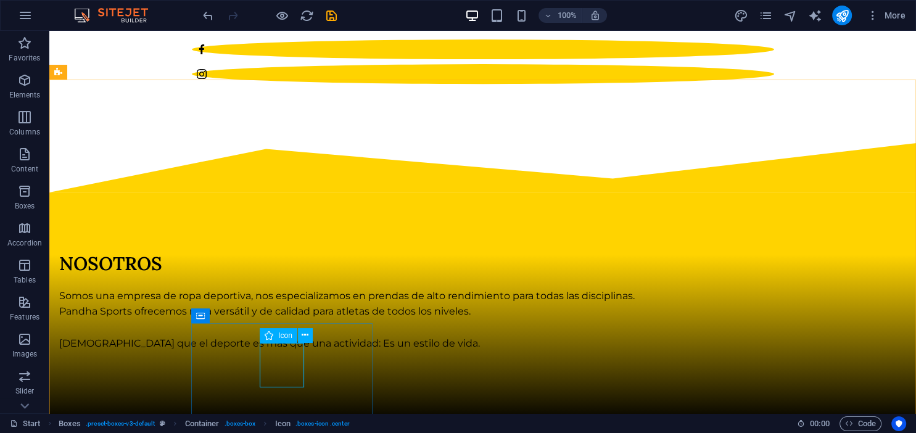
click at [278, 339] on div "Icon" at bounding box center [279, 335] width 38 height 15
click at [307, 336] on icon at bounding box center [305, 335] width 7 height 13
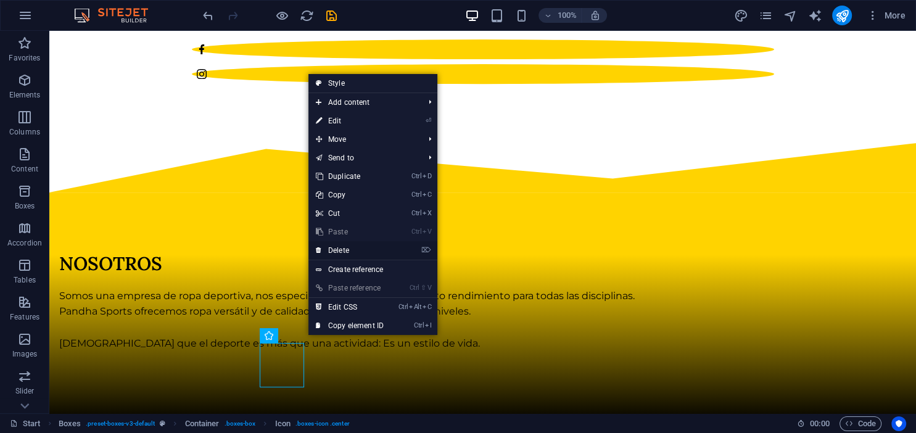
click at [354, 245] on link "⌦ Delete" at bounding box center [349, 250] width 83 height 19
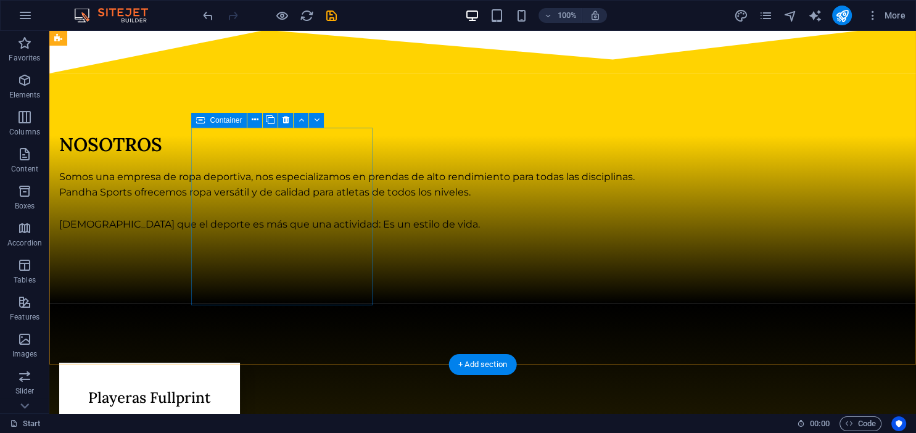
scroll to position [722, 0]
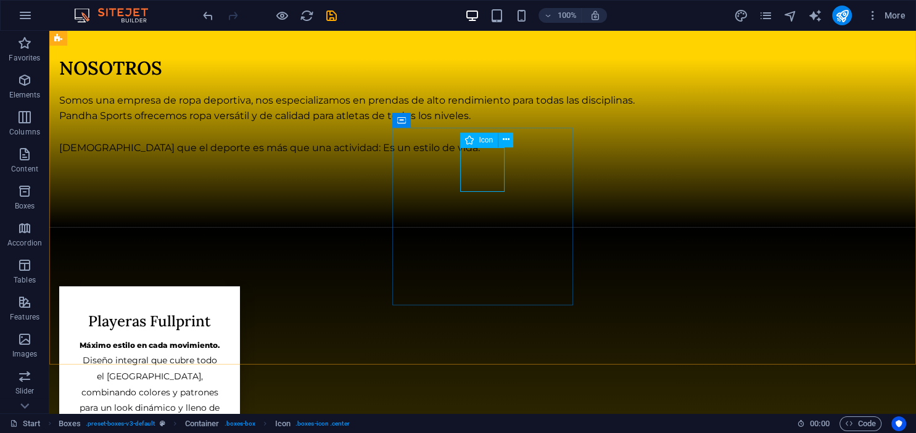
click at [475, 142] on div "Icon" at bounding box center [479, 140] width 38 height 15
click at [509, 139] on button at bounding box center [505, 140] width 15 height 15
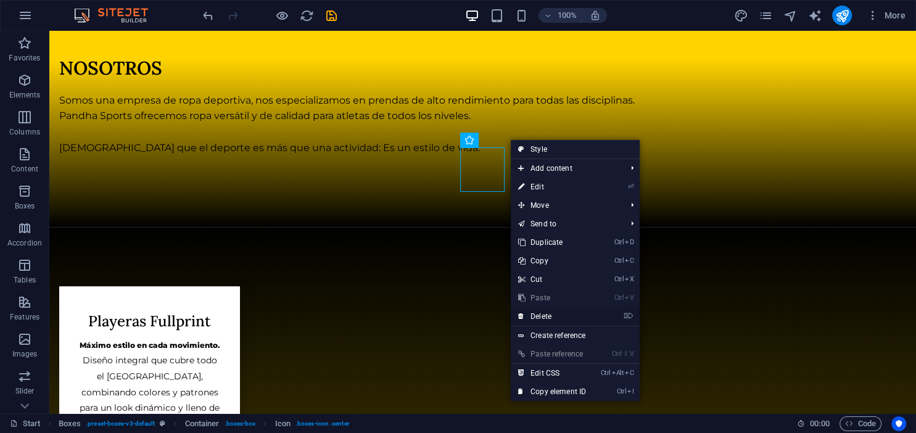
drag, startPoint x: 533, startPoint y: 316, endPoint x: 484, endPoint y: 284, distance: 58.5
click at [533, 316] on link "⌦ Delete" at bounding box center [552, 316] width 83 height 19
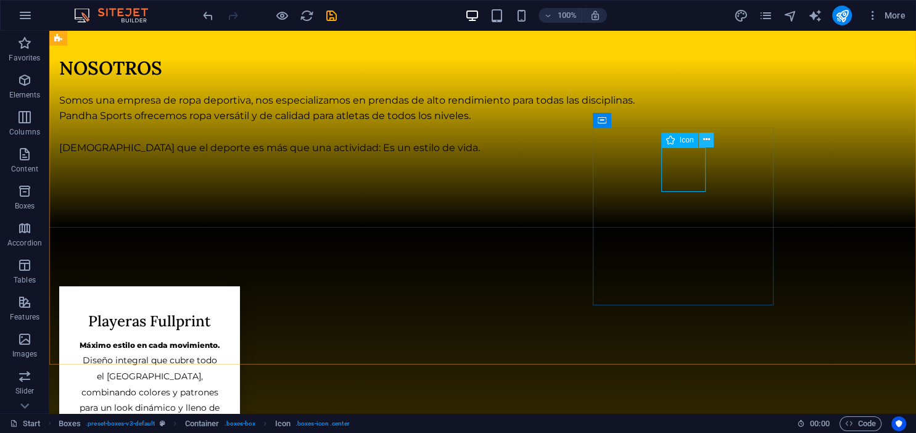
click at [706, 139] on icon at bounding box center [706, 139] width 7 height 13
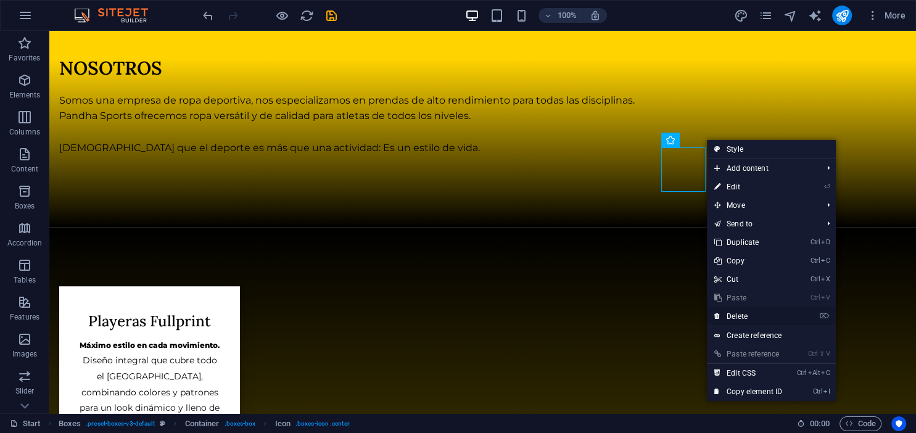
click at [733, 317] on link "⌦ Delete" at bounding box center [748, 316] width 83 height 19
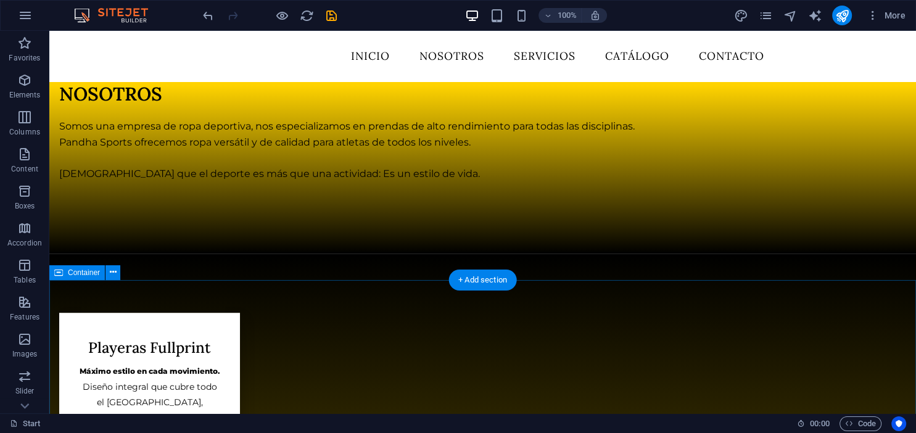
scroll to position [656, 0]
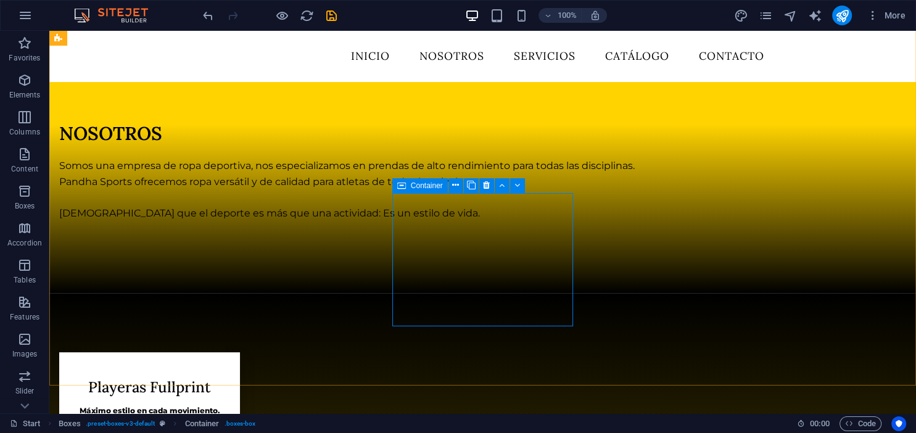
click at [429, 182] on span "Container" at bounding box center [427, 185] width 32 height 7
click at [456, 186] on icon at bounding box center [455, 185] width 7 height 13
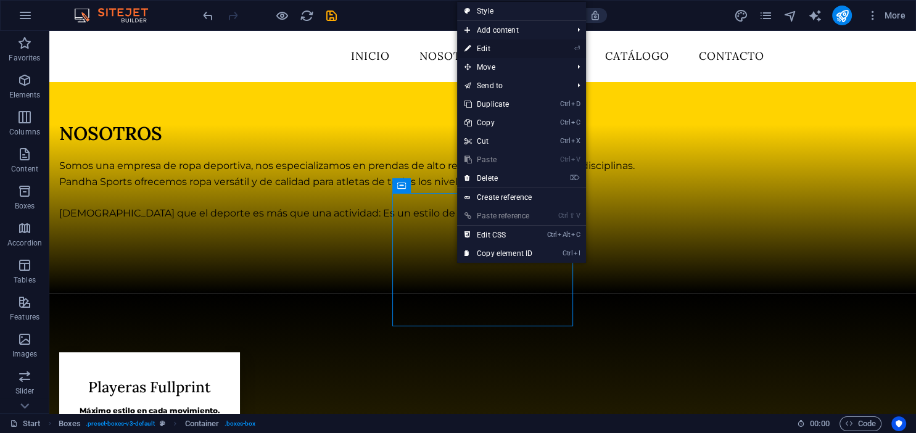
drag, startPoint x: 507, startPoint y: 51, endPoint x: 90, endPoint y: 51, distance: 416.9
click at [507, 51] on link "⏎ Edit" at bounding box center [498, 48] width 83 height 19
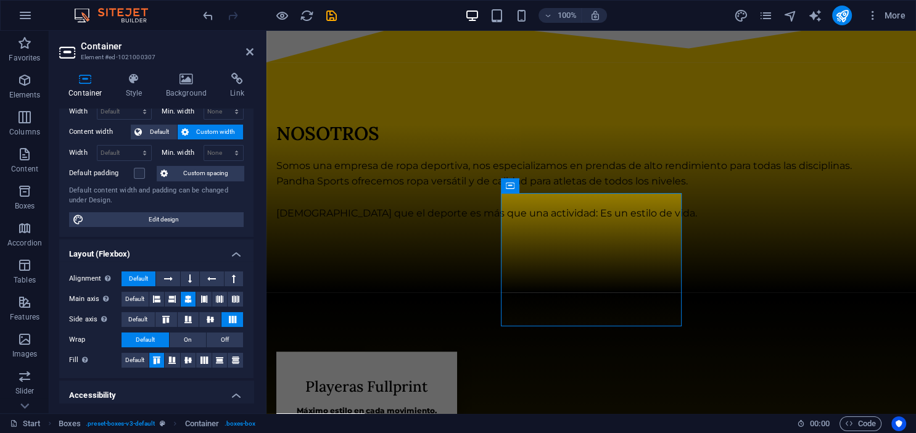
scroll to position [112, 0]
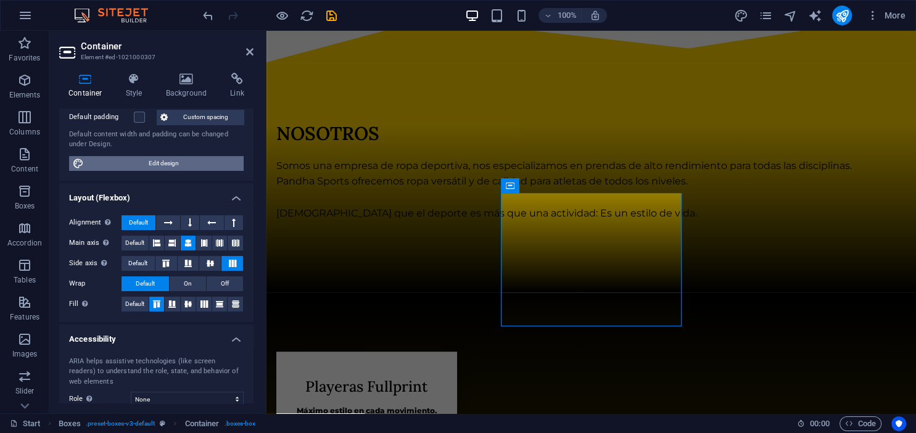
click at [160, 165] on span "Edit design" at bounding box center [164, 163] width 152 height 15
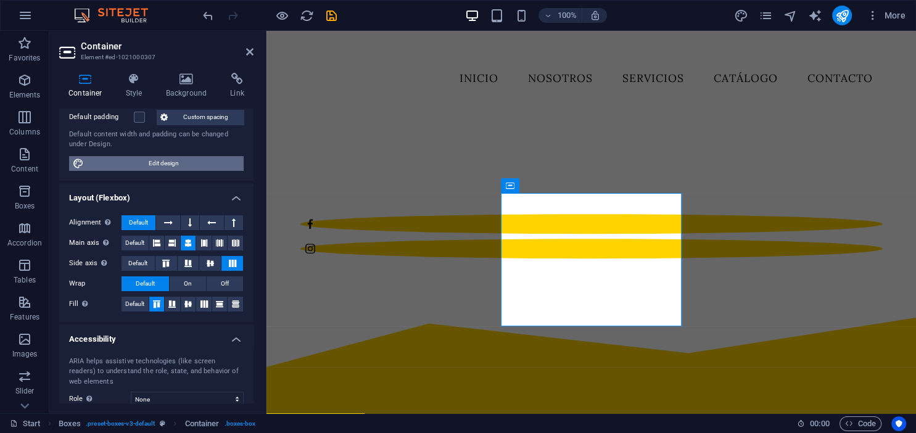
scroll to position [938, 0]
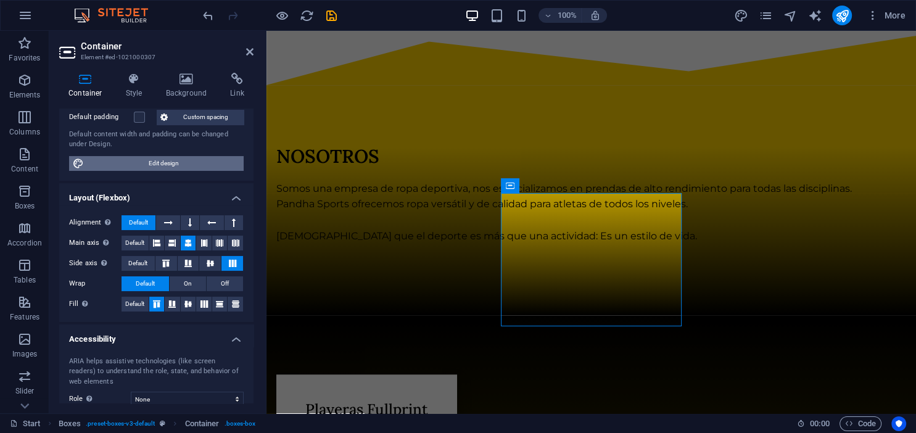
select select "rem"
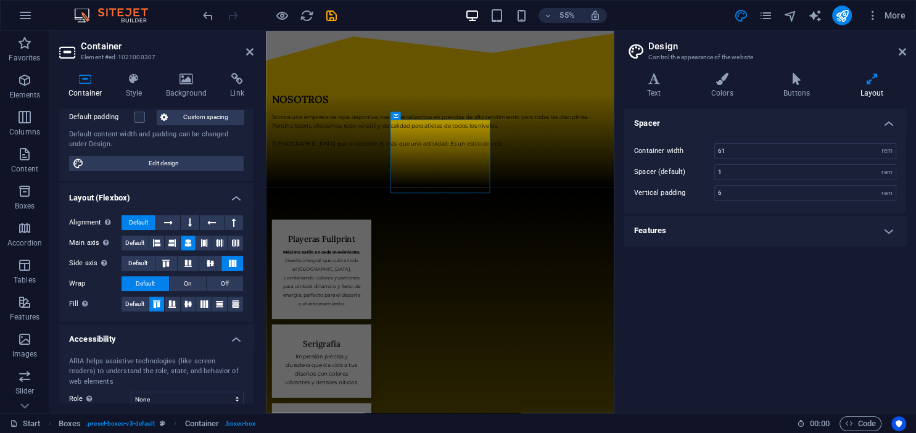
click at [714, 227] on h4 "Features" at bounding box center [765, 231] width 282 height 30
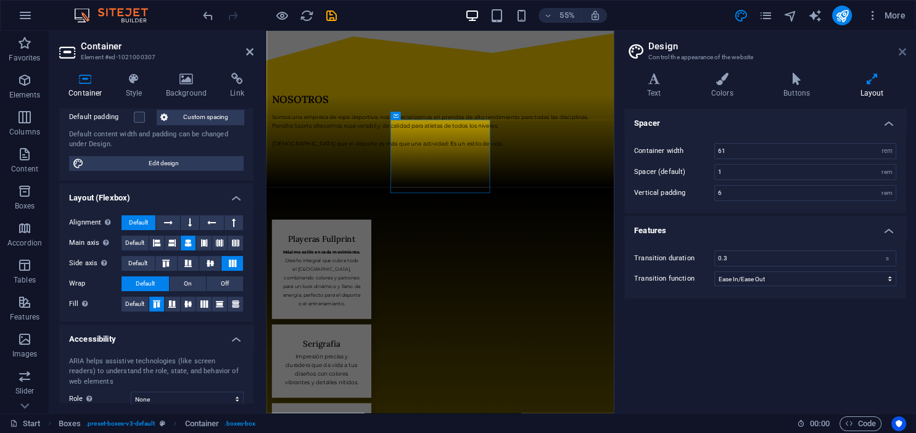
click at [905, 50] on icon at bounding box center [902, 52] width 7 height 10
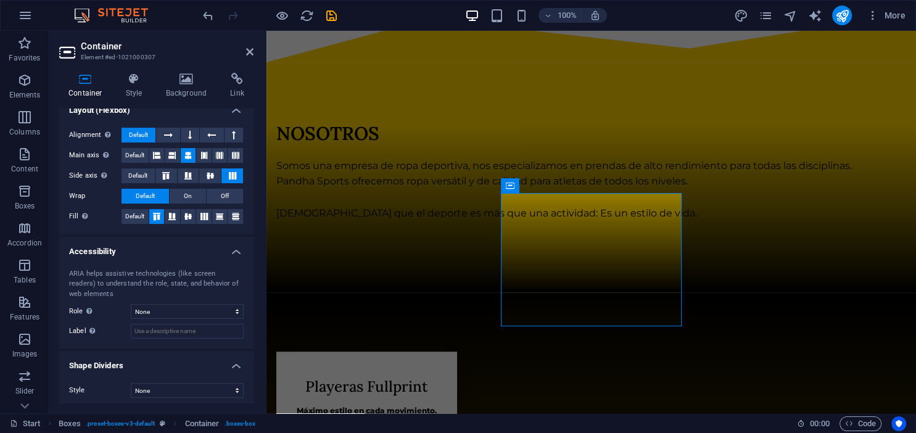
scroll to position [203, 0]
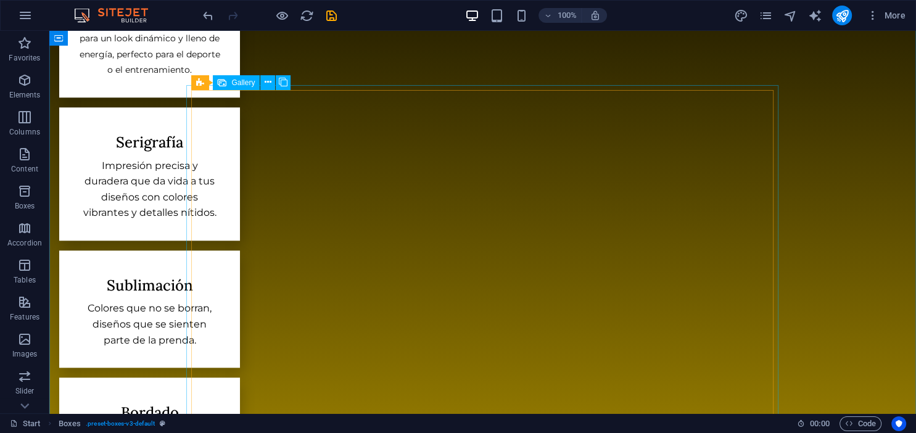
scroll to position [1113, 0]
